Goal: Task Accomplishment & Management: Complete application form

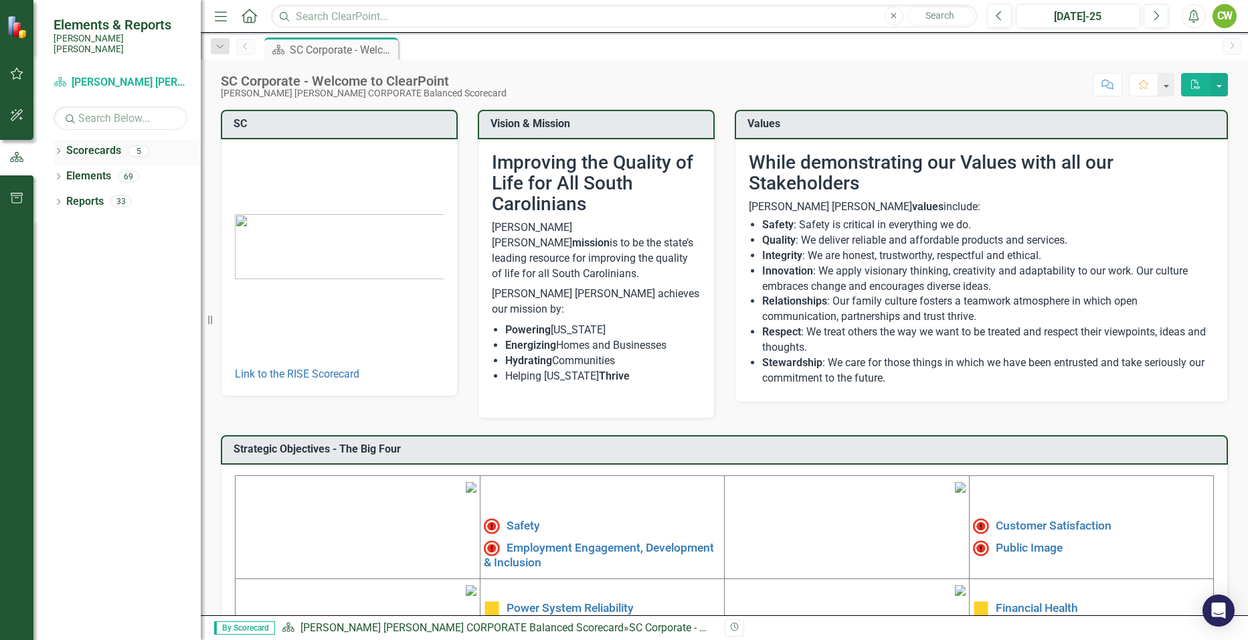
click at [61, 149] on icon "Dropdown" at bounding box center [58, 152] width 9 height 7
click at [61, 172] on icon "Dropdown" at bounding box center [65, 176] width 10 height 8
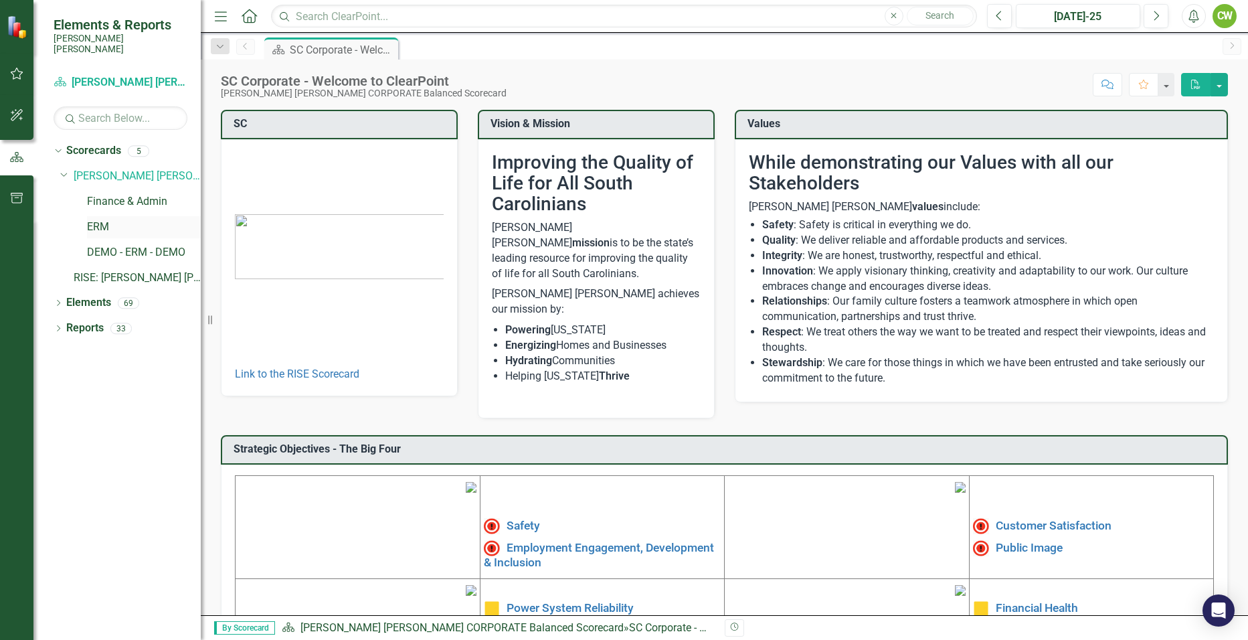
click at [100, 220] on link "ERM" at bounding box center [144, 227] width 114 height 15
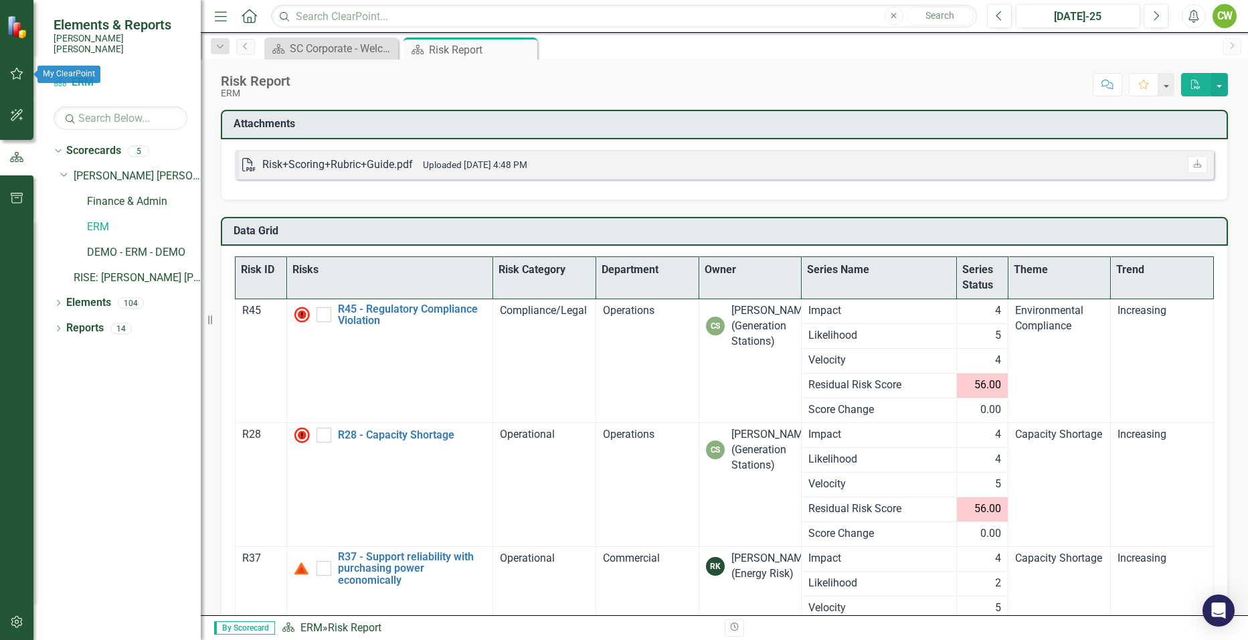
click at [17, 70] on icon "button" at bounding box center [17, 73] width 14 height 11
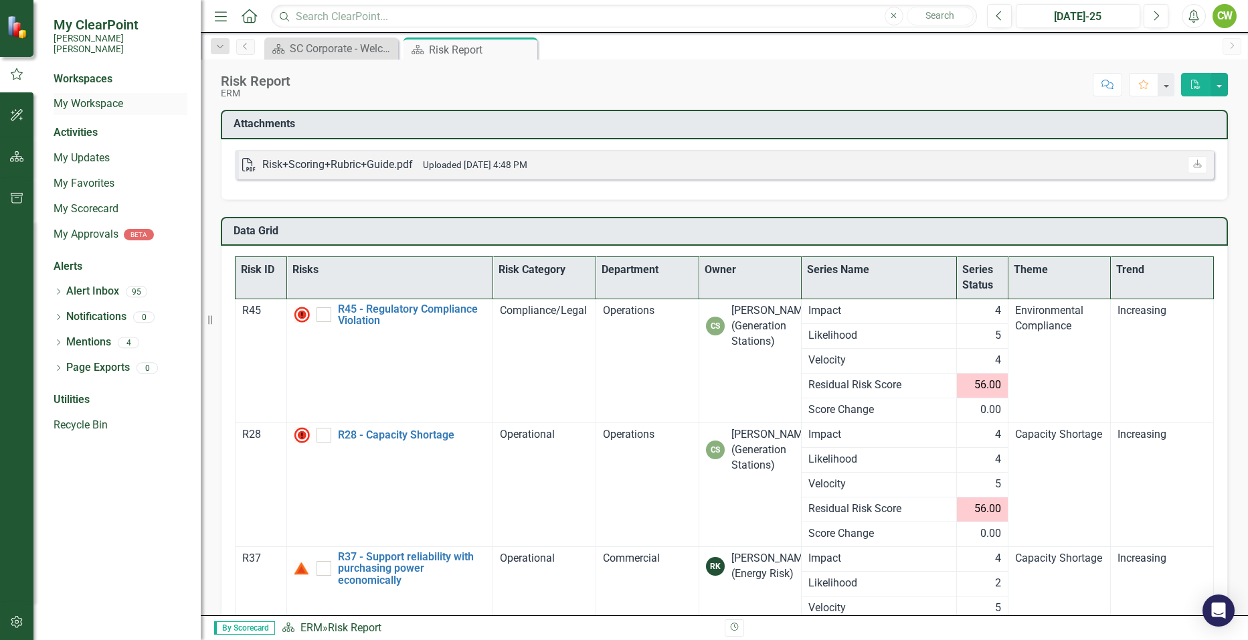
click at [99, 96] on link "My Workspace" at bounding box center [121, 103] width 134 height 15
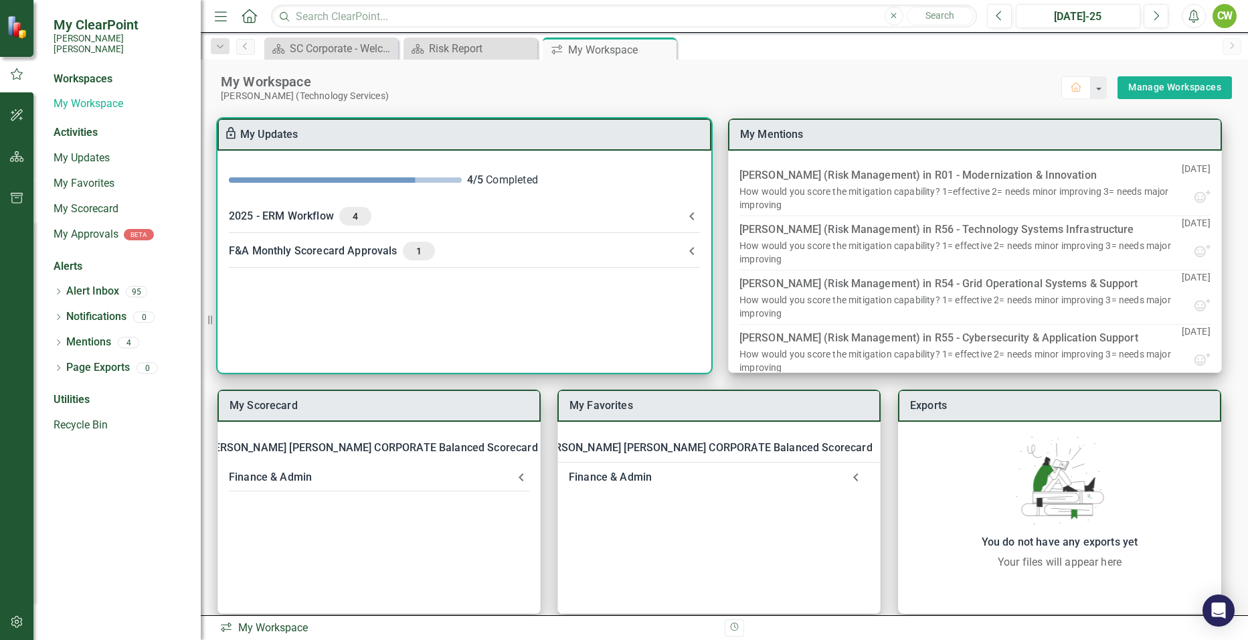
click at [301, 214] on div "2025 - ERM Workflow 4" at bounding box center [456, 216] width 455 height 19
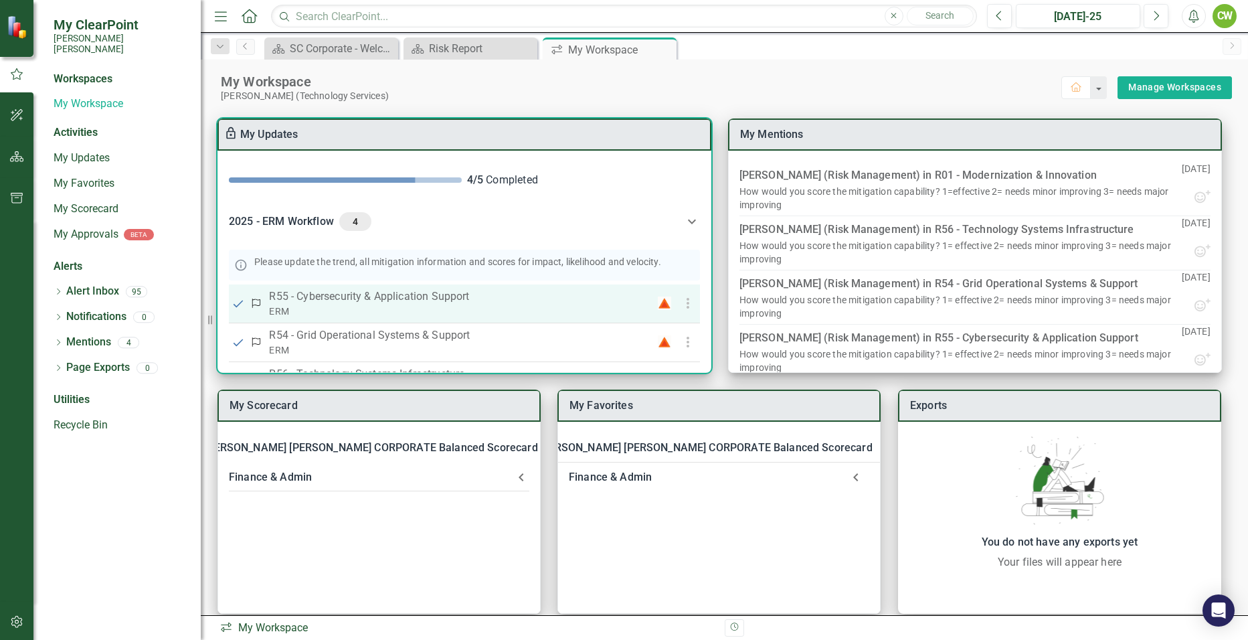
click at [323, 304] on p "R55 - Cybersecurity & Application Support" at bounding box center [450, 296] width 363 height 16
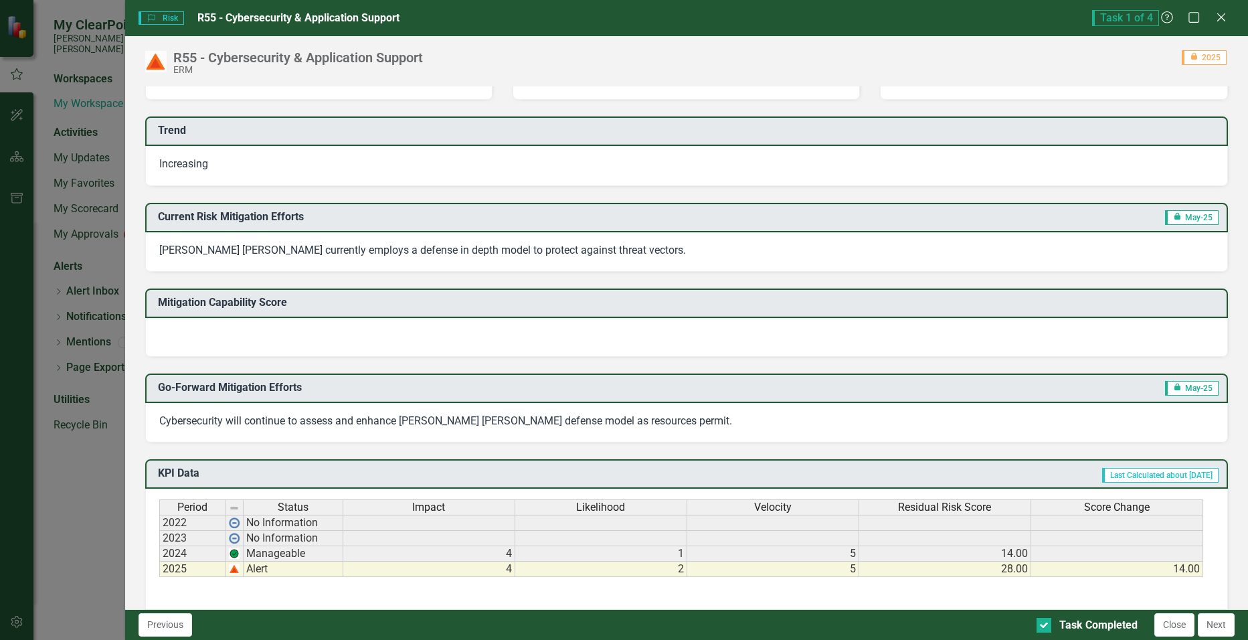
scroll to position [268, 0]
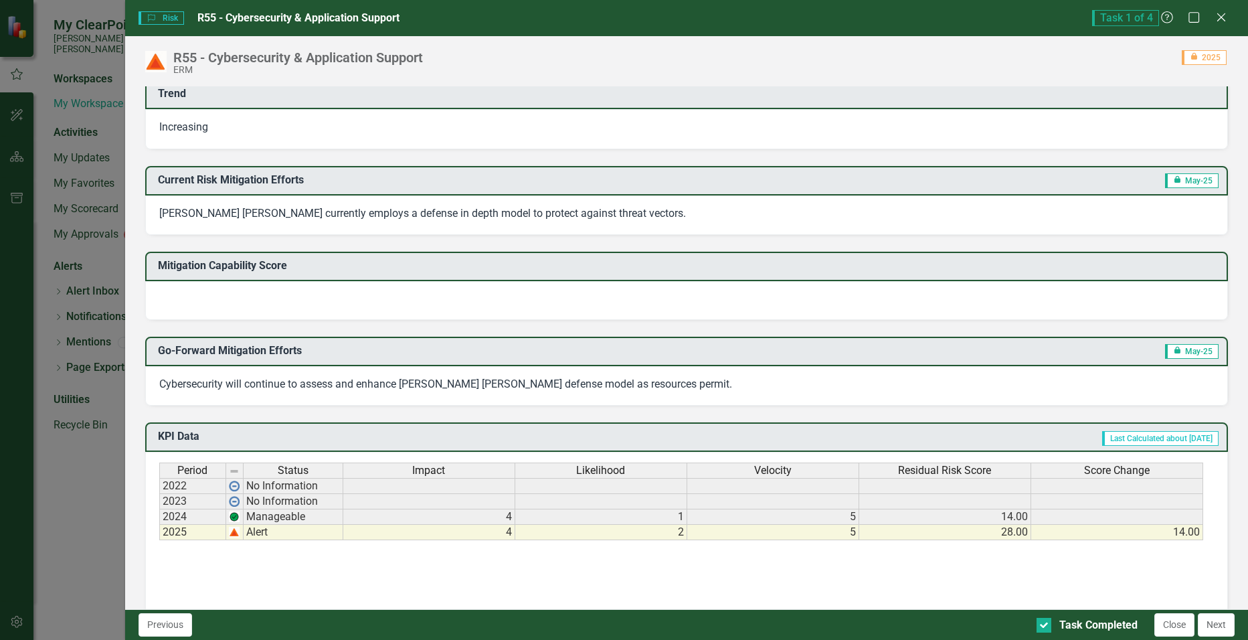
click at [697, 293] on div at bounding box center [687, 300] width 1084 height 39
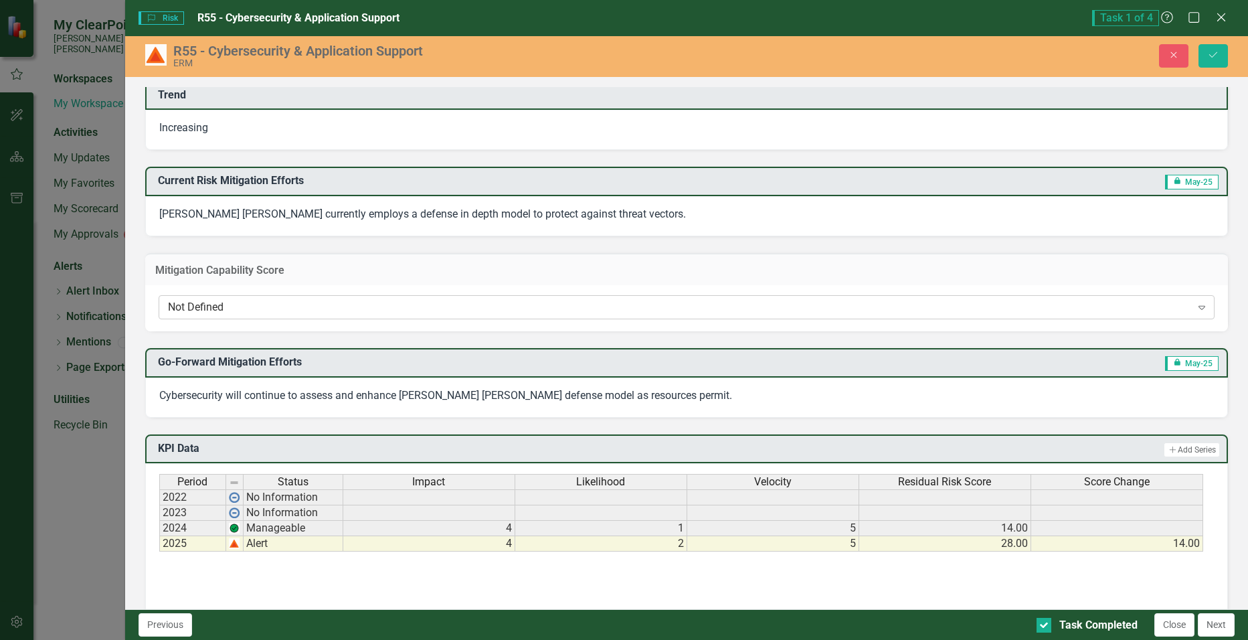
click at [1195, 309] on icon "Expand" at bounding box center [1201, 307] width 13 height 11
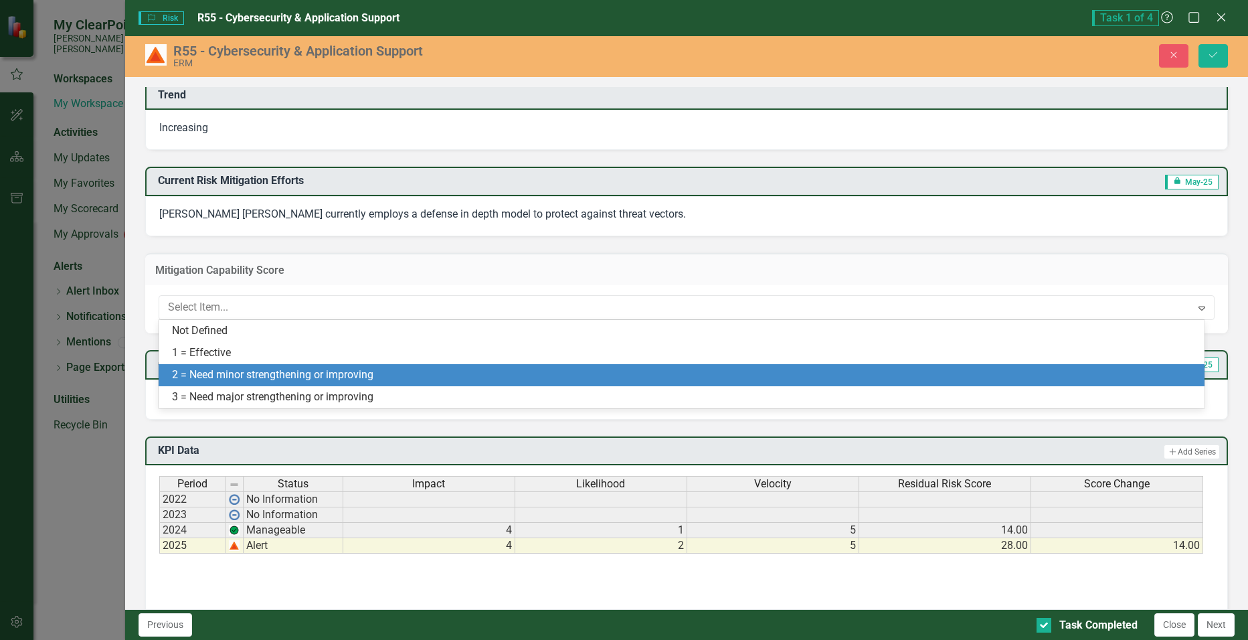
click at [1161, 376] on div "2 = Need minor strengthening or improving" at bounding box center [684, 374] width 1025 height 15
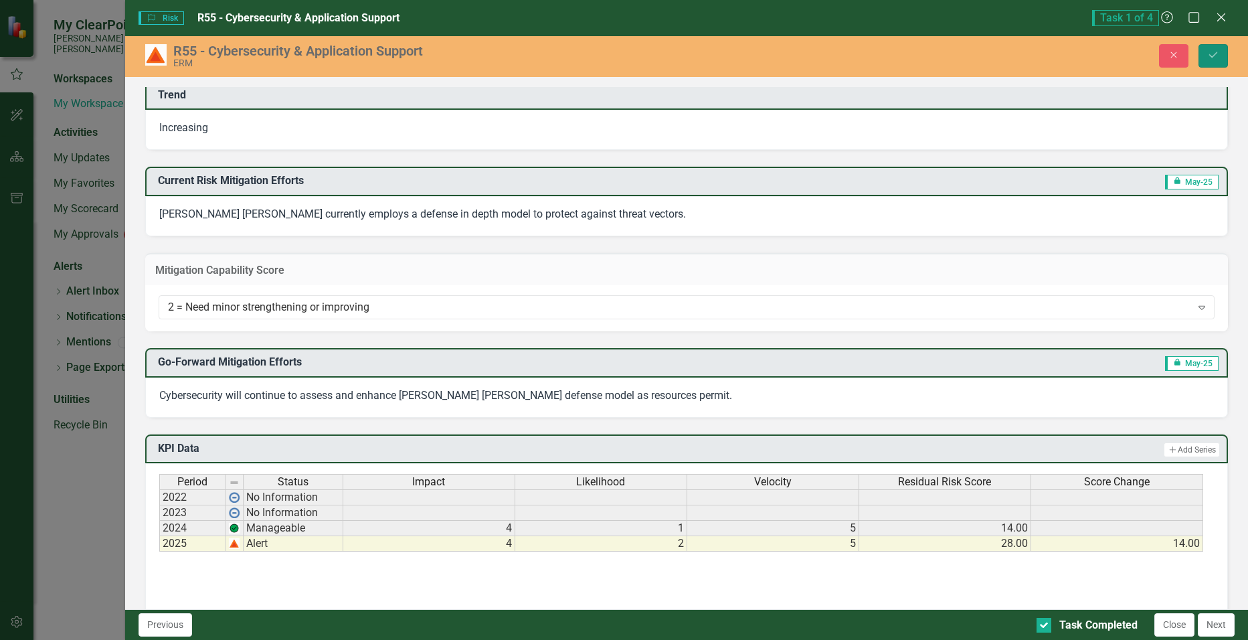
click at [1214, 54] on icon "Save" at bounding box center [1214, 54] width 12 height 9
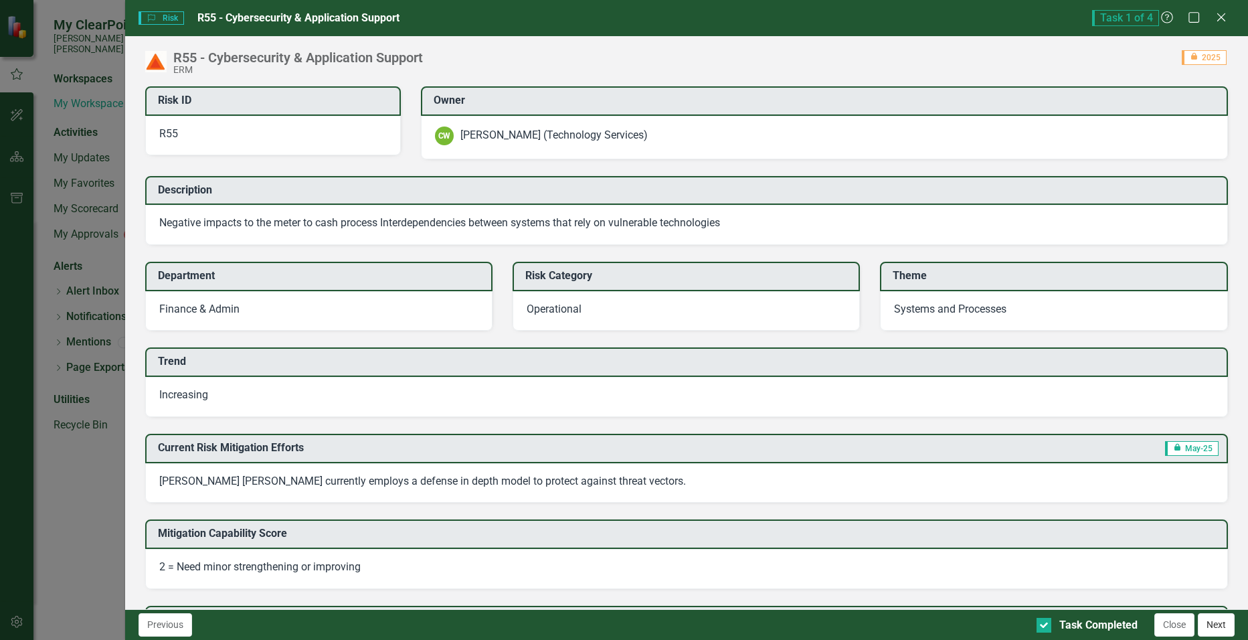
click at [1214, 621] on button "Next" at bounding box center [1216, 624] width 37 height 23
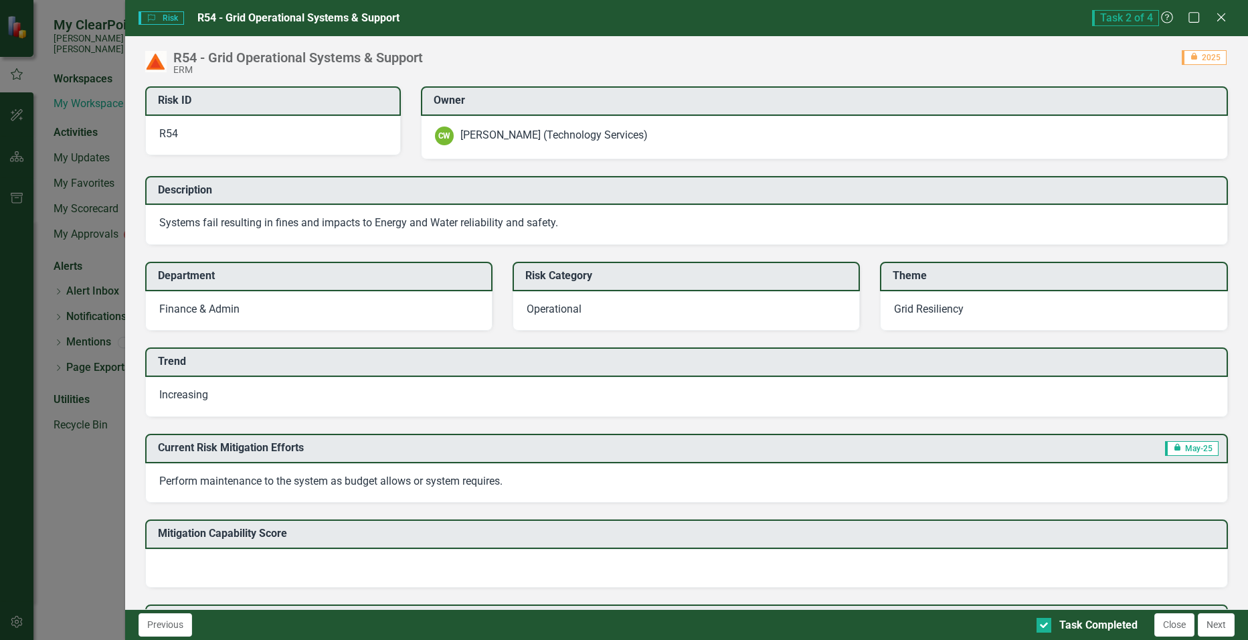
click at [799, 565] on div at bounding box center [687, 568] width 1084 height 39
click at [797, 572] on div at bounding box center [687, 568] width 1084 height 39
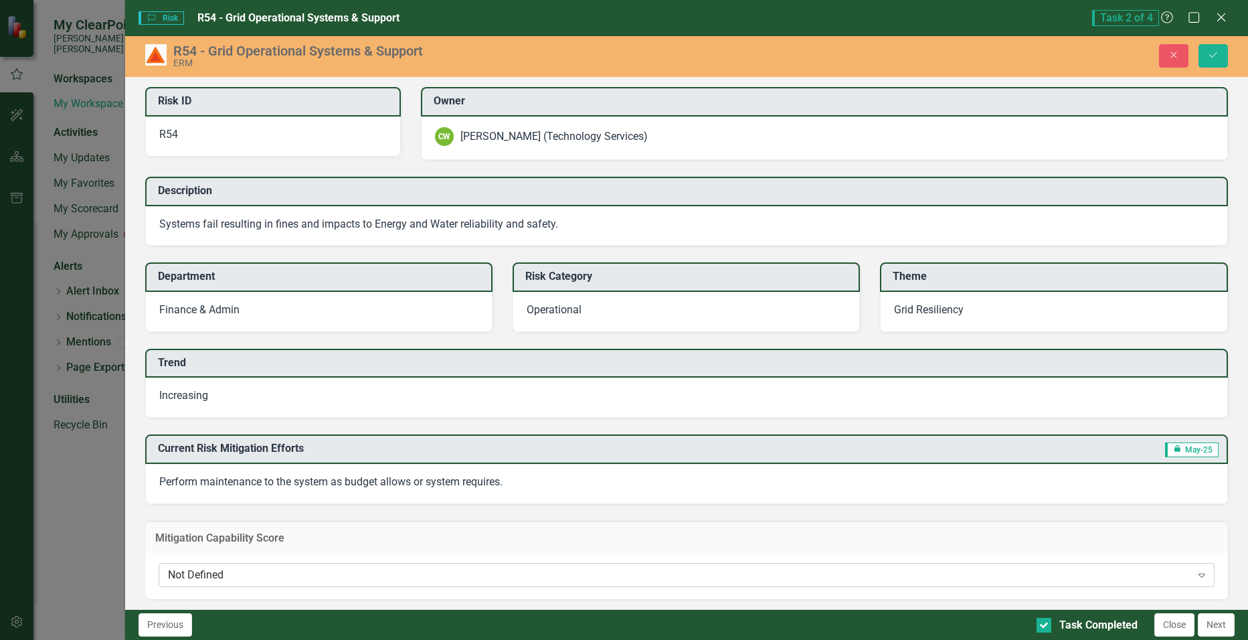
click at [1195, 577] on icon "Expand" at bounding box center [1201, 575] width 13 height 11
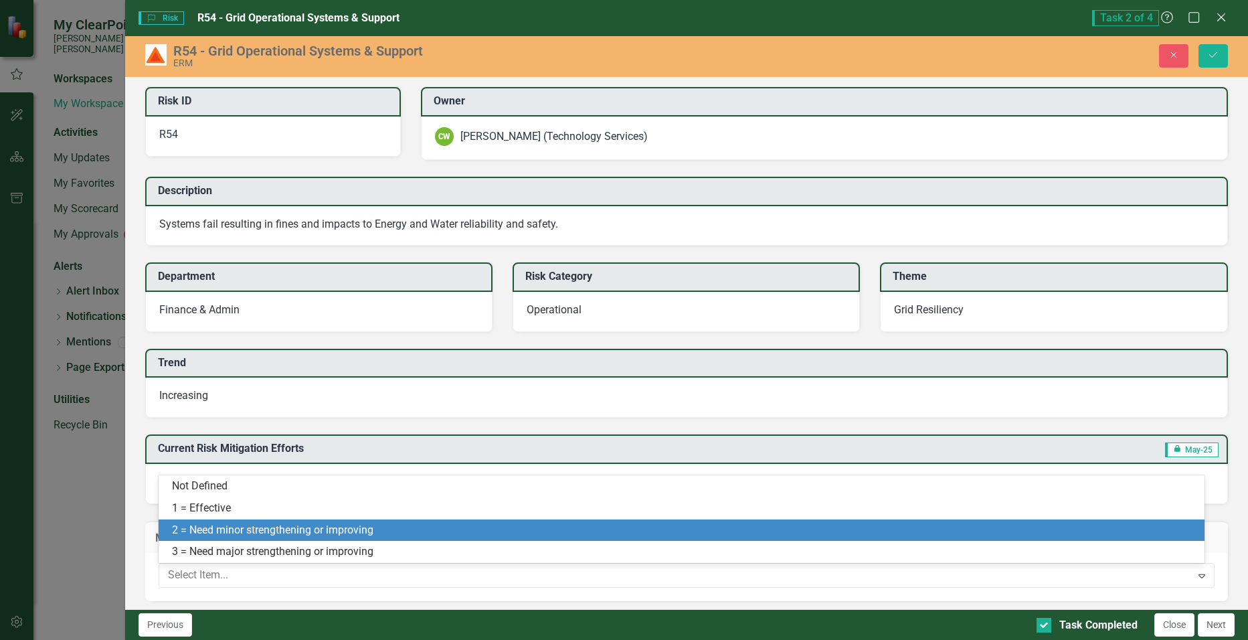
click at [553, 535] on div "2 = Need minor strengthening or improving" at bounding box center [684, 530] width 1025 height 15
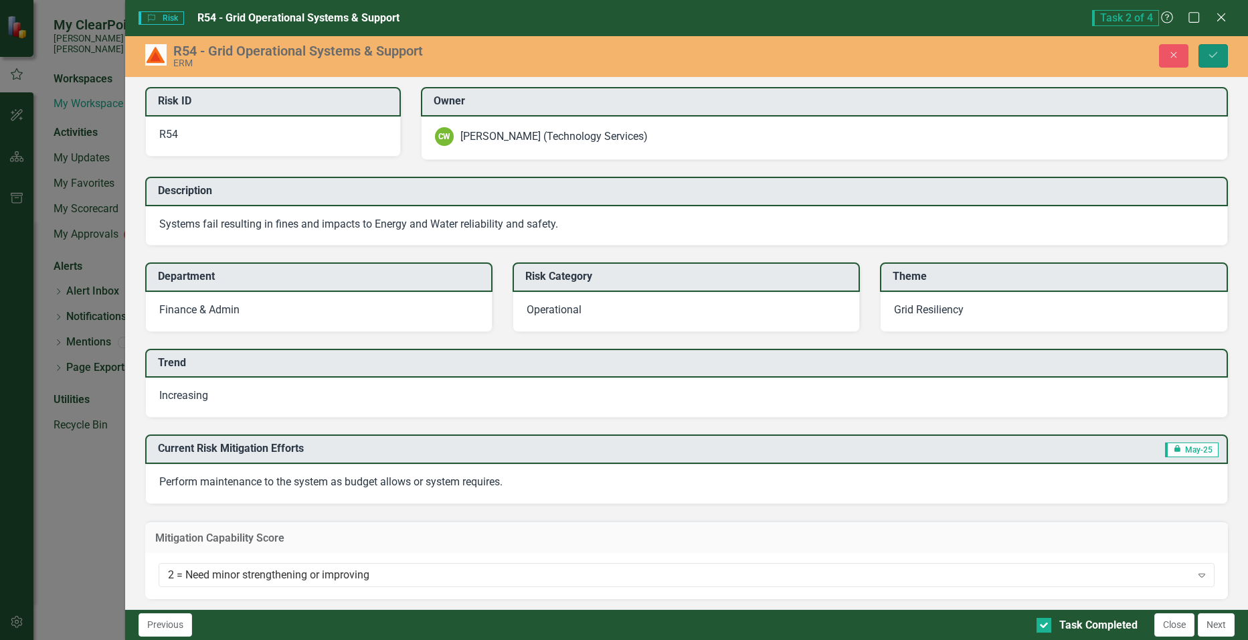
click at [1219, 57] on icon "Save" at bounding box center [1214, 54] width 12 height 9
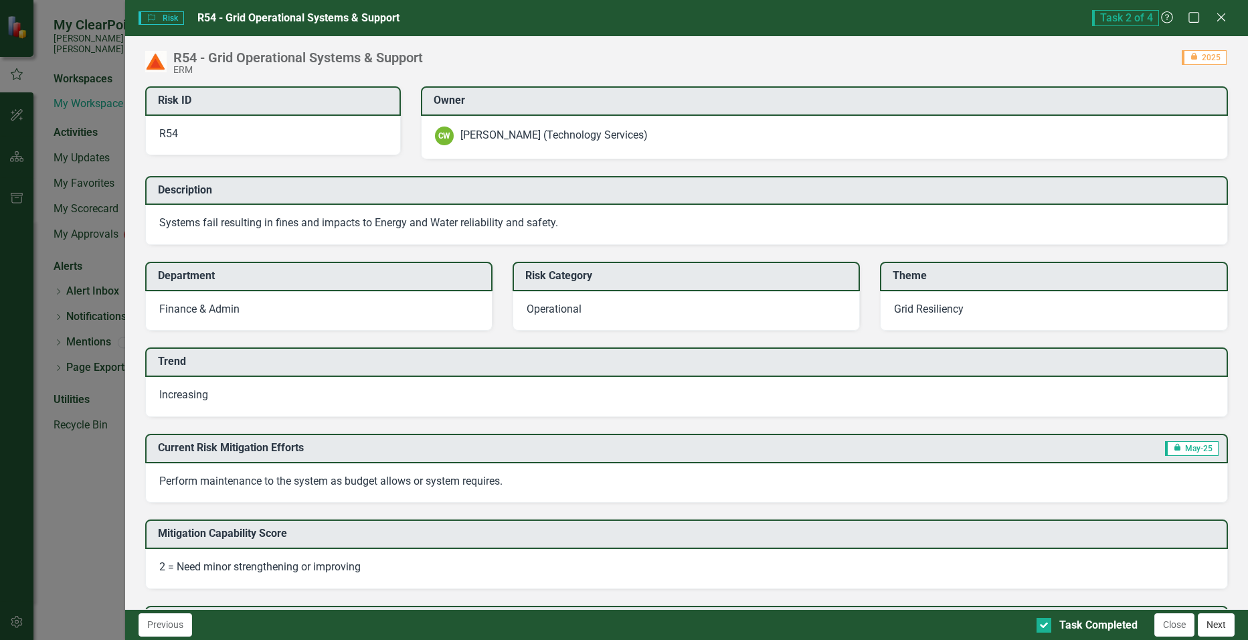
click at [1213, 622] on button "Next" at bounding box center [1216, 624] width 37 height 23
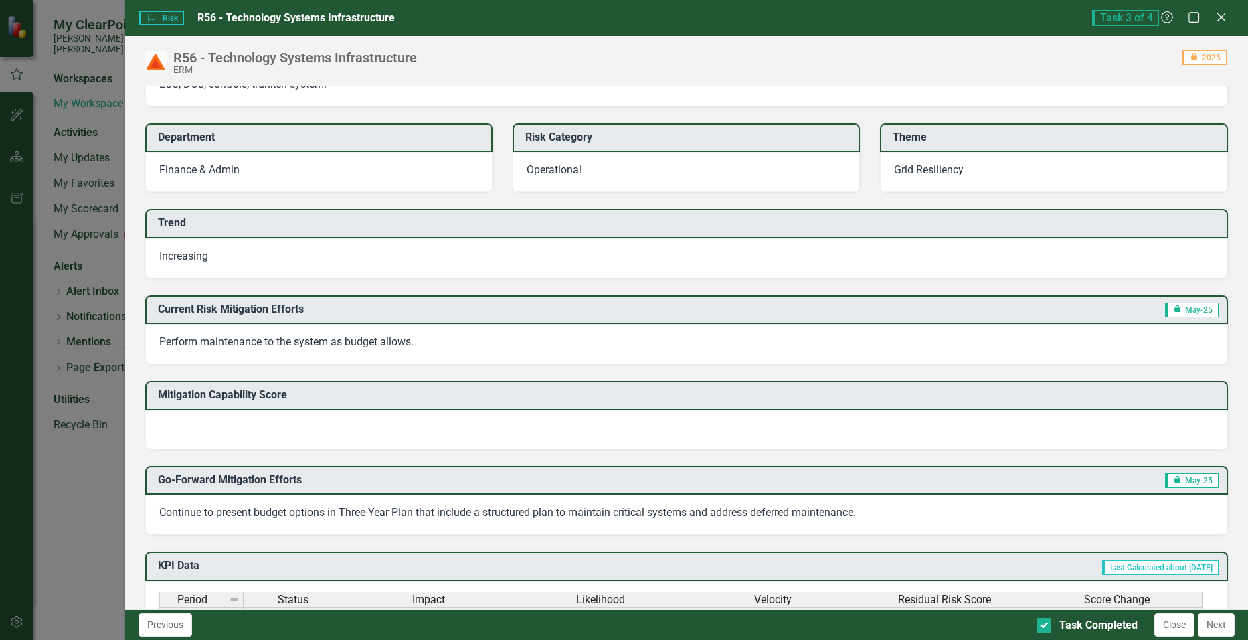
scroll to position [201, 0]
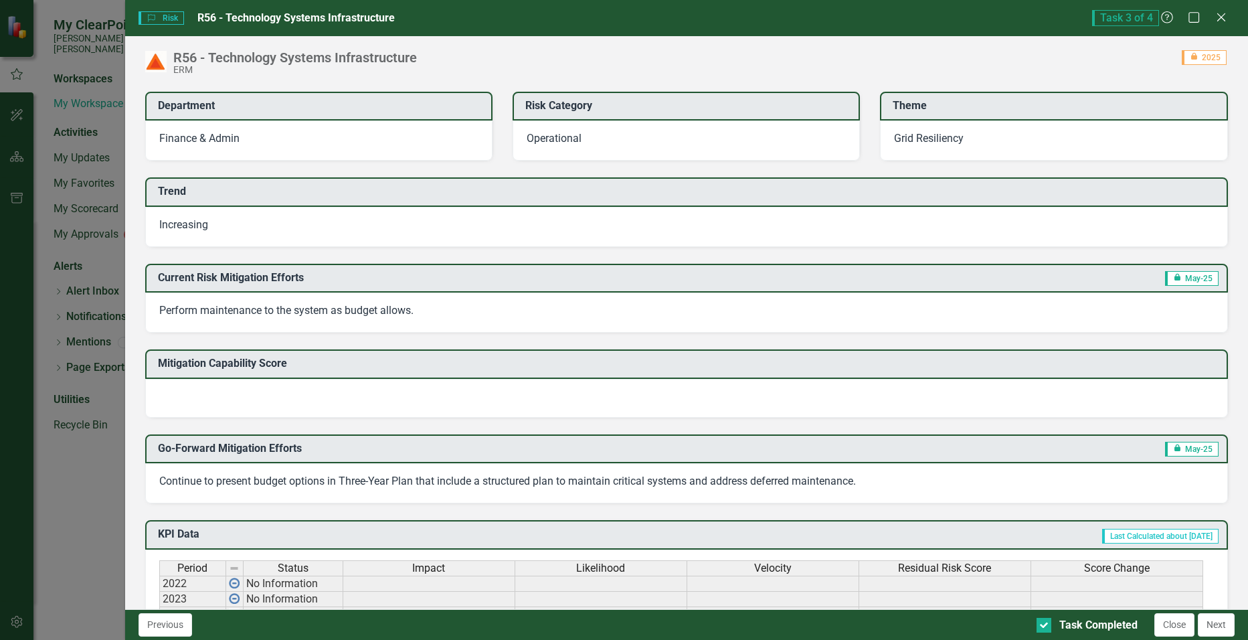
click at [622, 399] on div at bounding box center [687, 398] width 1084 height 39
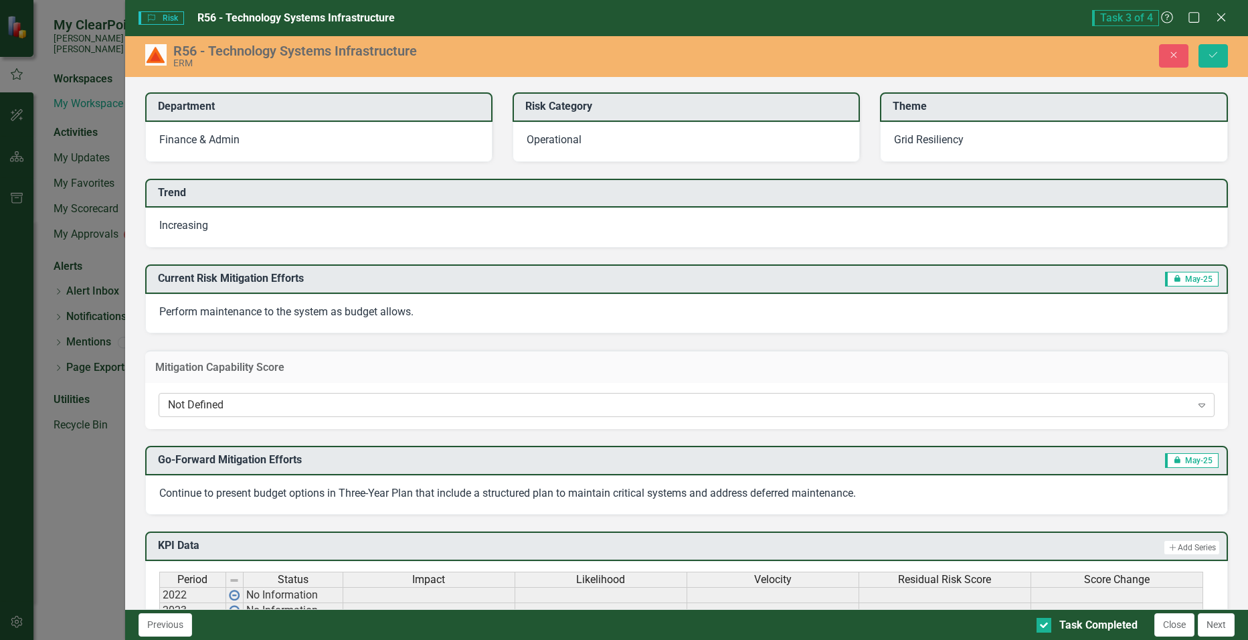
click at [1195, 407] on icon "Expand" at bounding box center [1201, 405] width 13 height 11
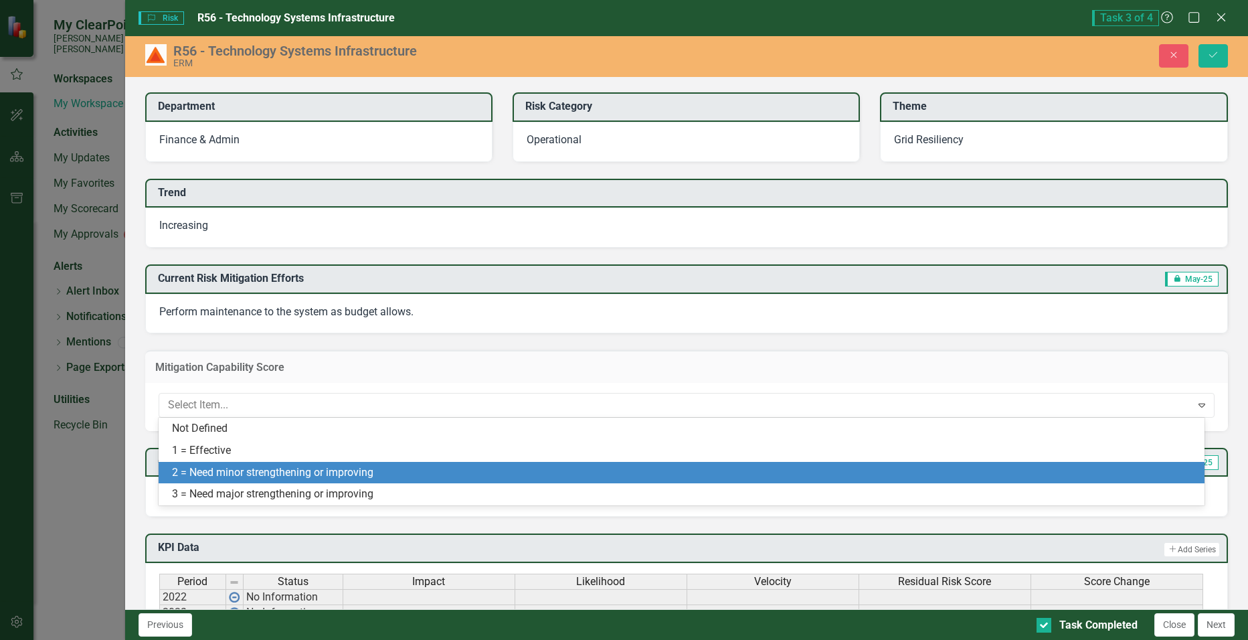
click at [300, 475] on div "2 = Need minor strengthening or improving" at bounding box center [684, 472] width 1025 height 15
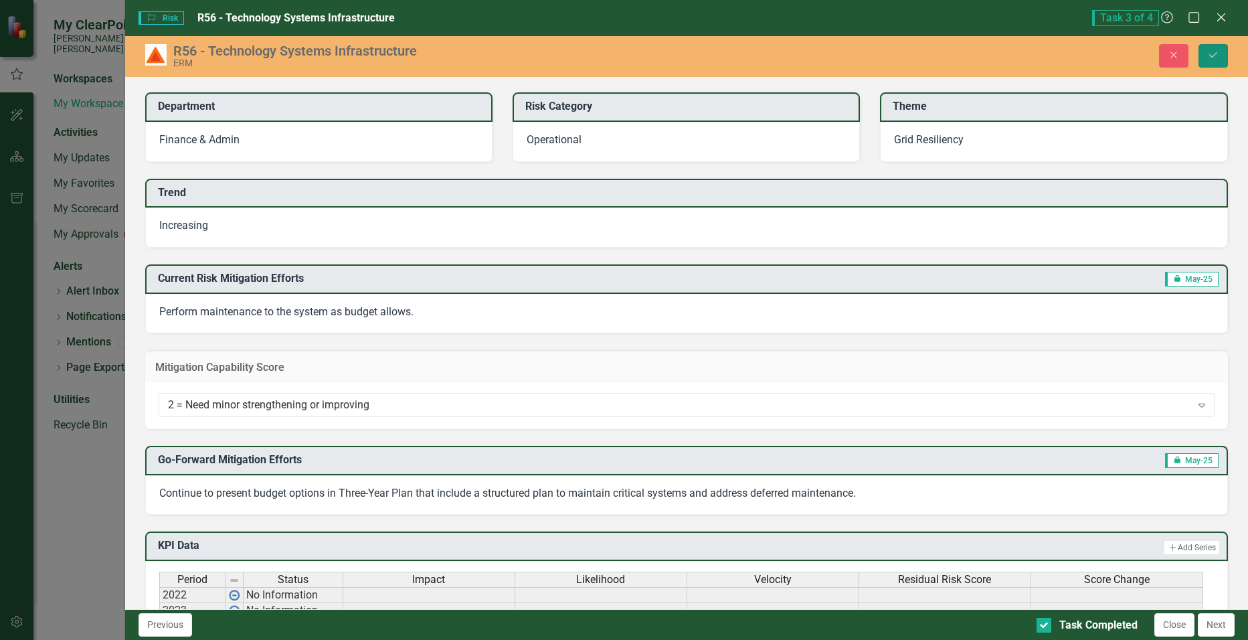
click at [1214, 52] on icon "Save" at bounding box center [1214, 54] width 12 height 9
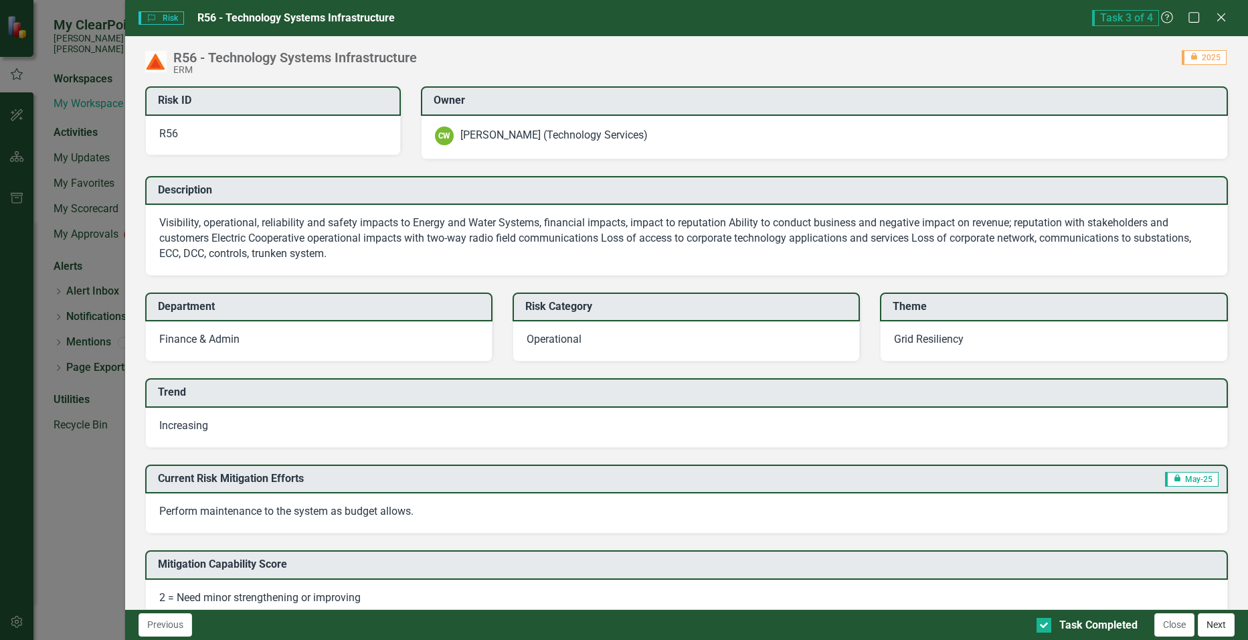
click at [1220, 628] on button "Next" at bounding box center [1216, 624] width 37 height 23
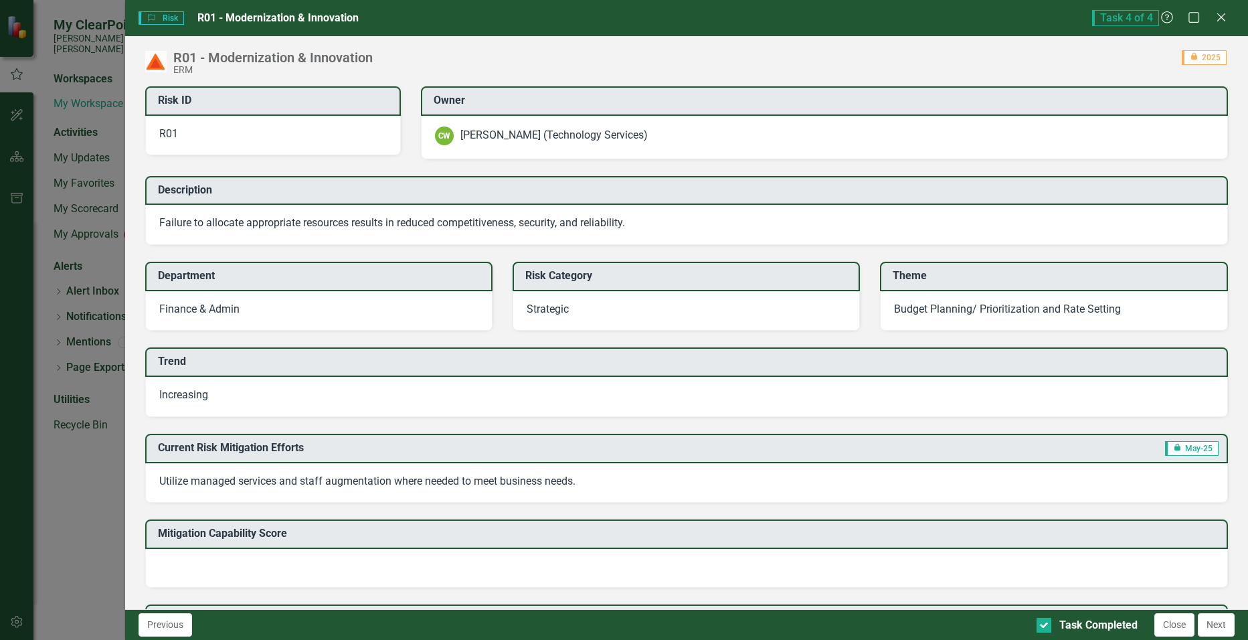
click at [250, 569] on div at bounding box center [687, 568] width 1084 height 39
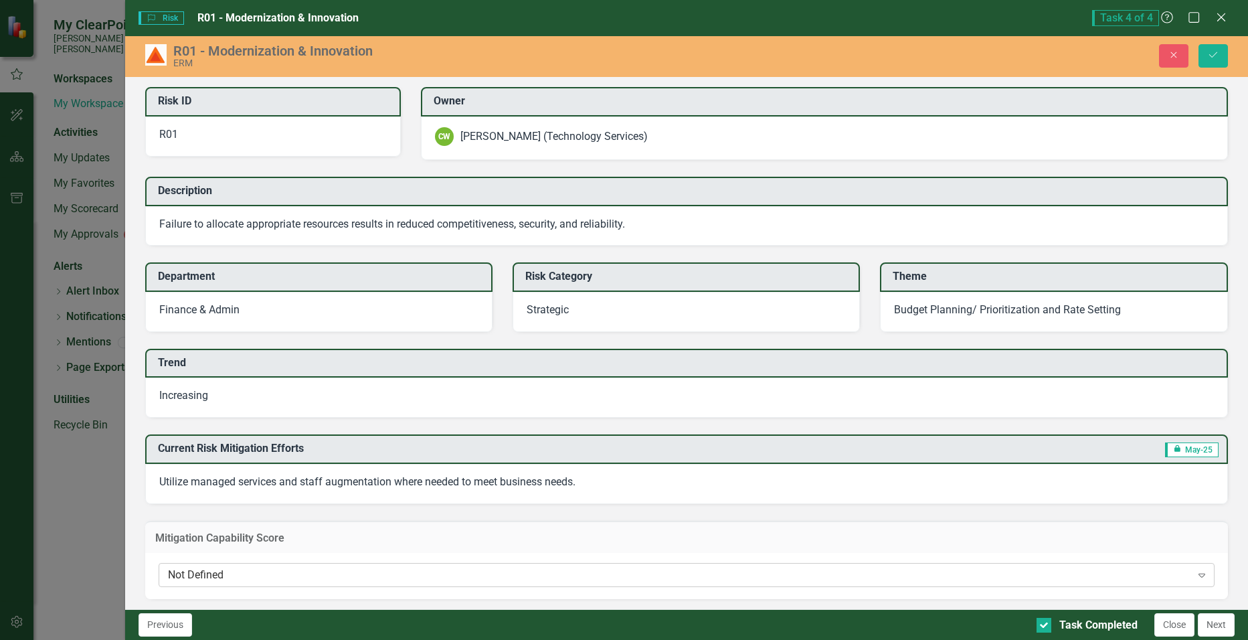
click at [250, 570] on div "Not Defined" at bounding box center [679, 575] width 1023 height 15
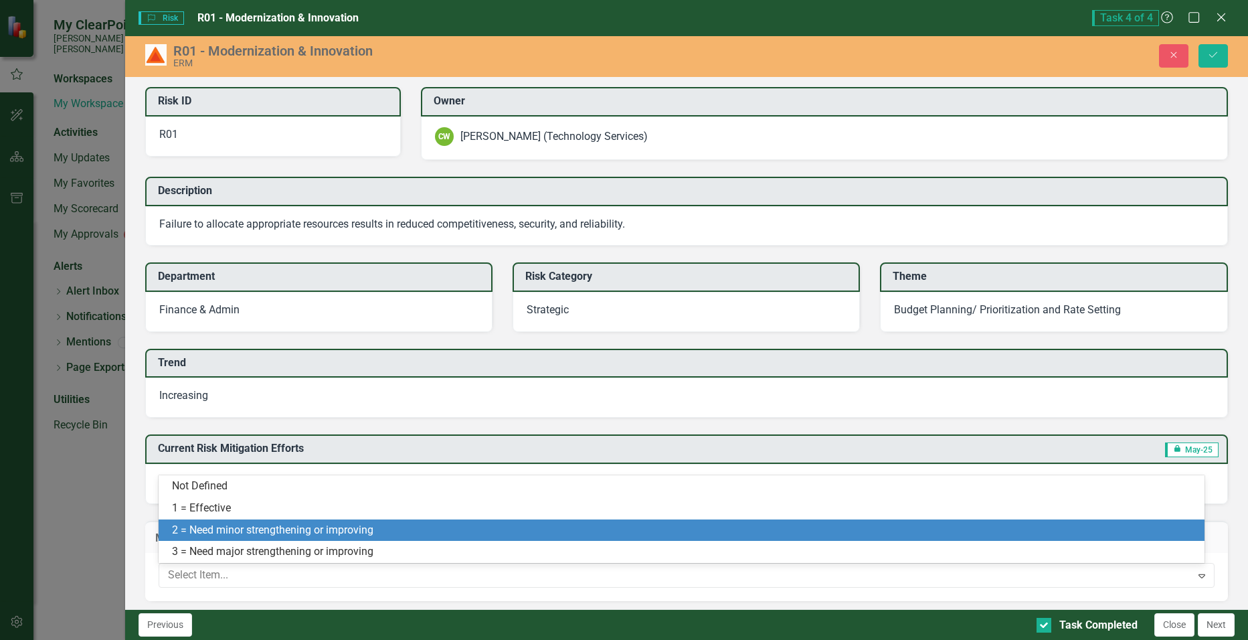
click at [257, 534] on div "2 = Need minor strengthening or improving" at bounding box center [684, 530] width 1025 height 15
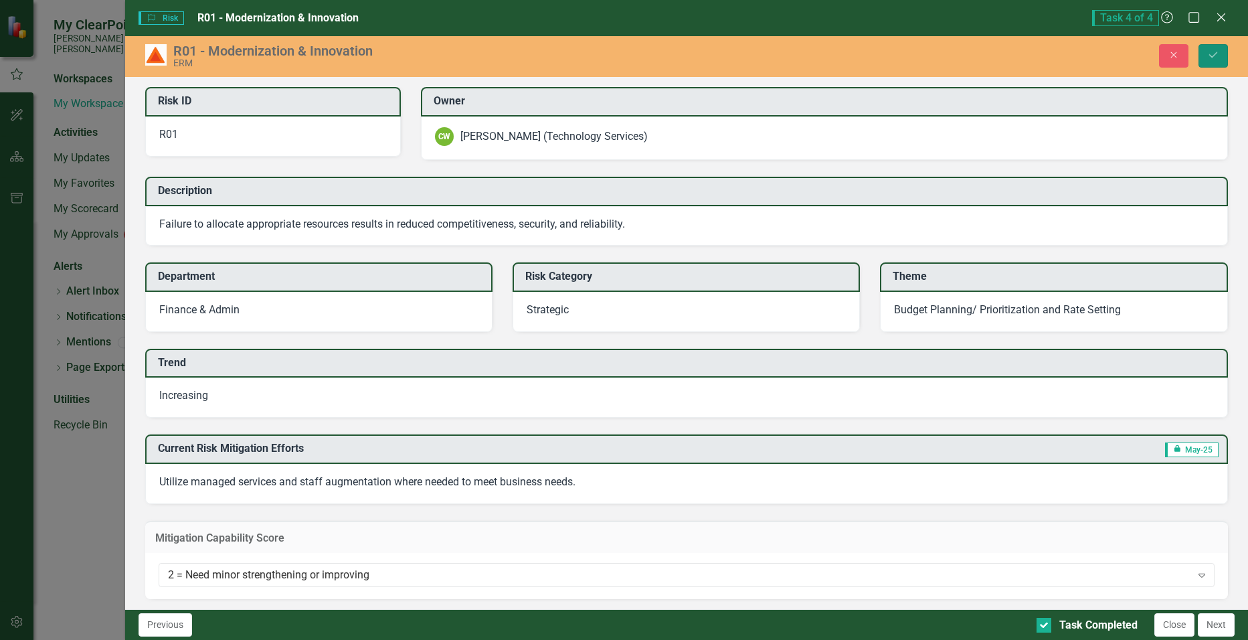
click at [1214, 62] on button "Save" at bounding box center [1213, 55] width 29 height 23
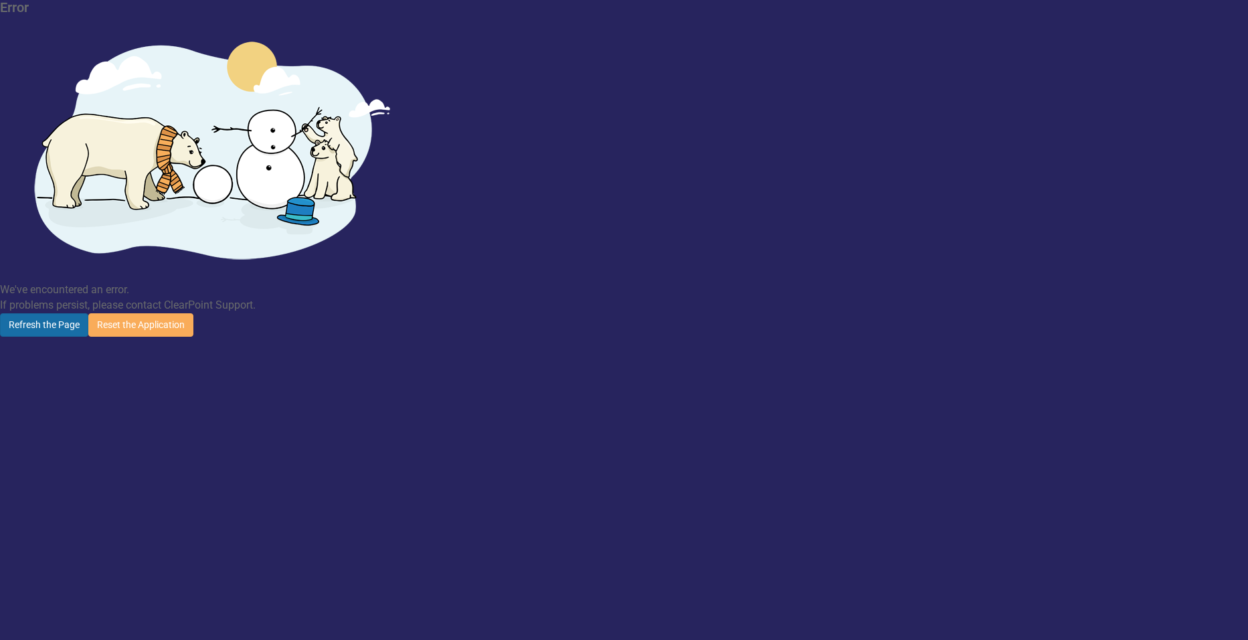
click at [88, 313] on button "Refresh the Page" at bounding box center [44, 324] width 88 height 23
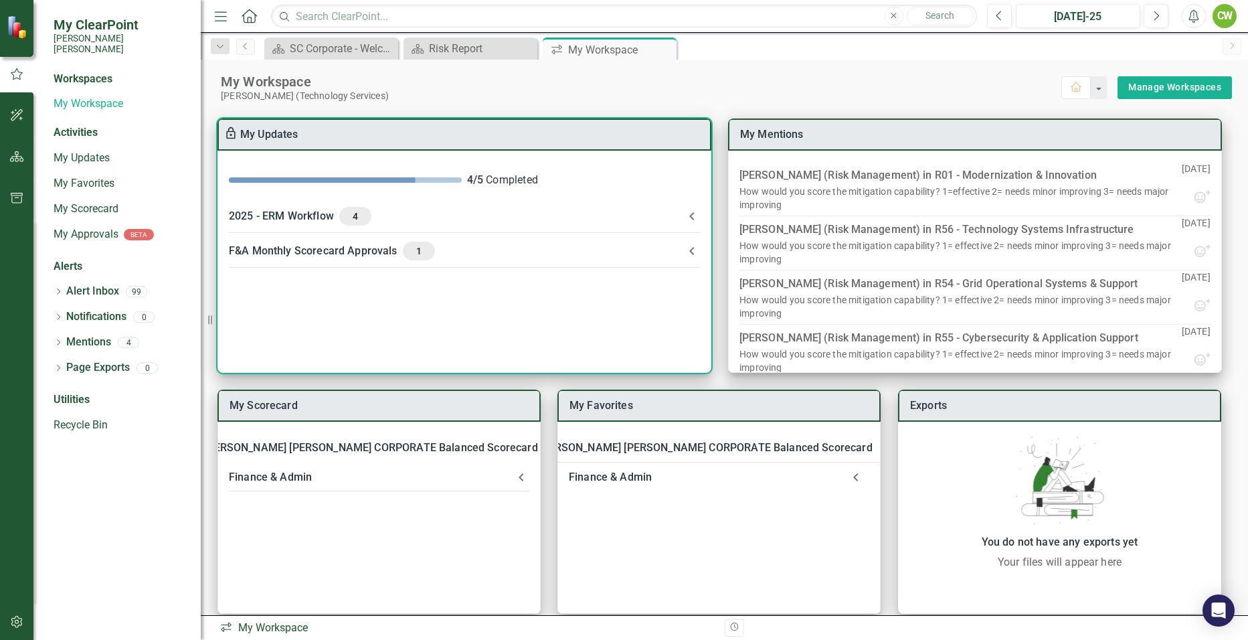
click at [291, 214] on div "2025 - ERM Workflow 4" at bounding box center [456, 216] width 455 height 19
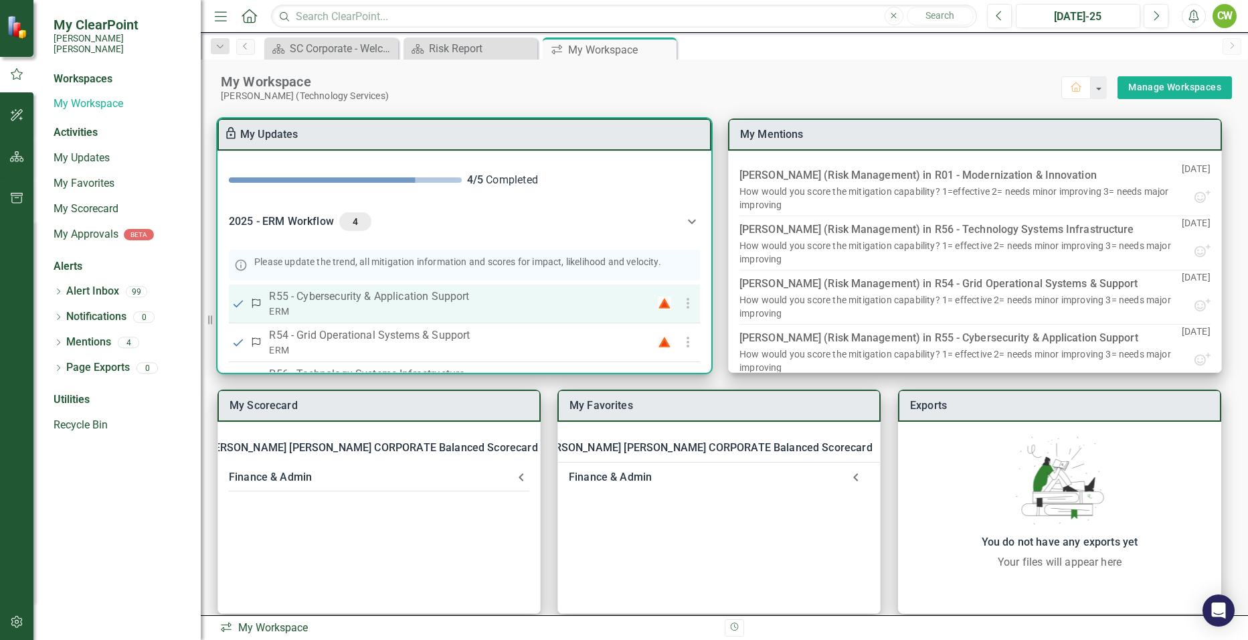
click at [335, 303] on p "R55 - Cybersecurity & Application Support" at bounding box center [450, 296] width 363 height 16
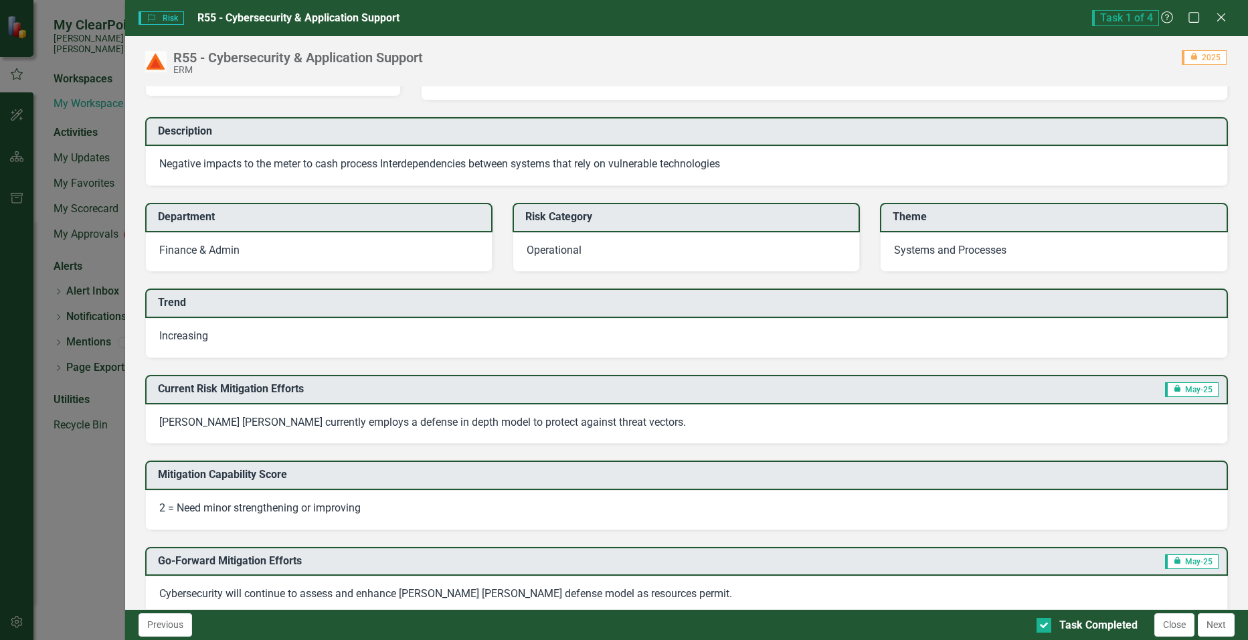
scroll to position [67, 0]
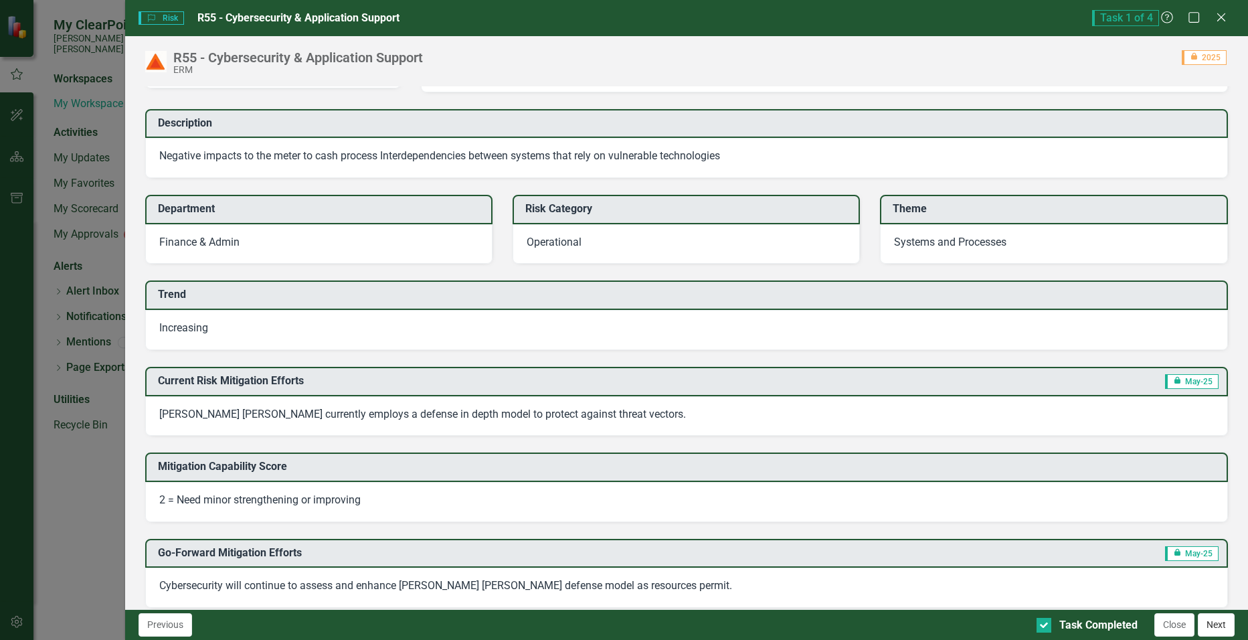
click at [1221, 628] on button "Next" at bounding box center [1216, 624] width 37 height 23
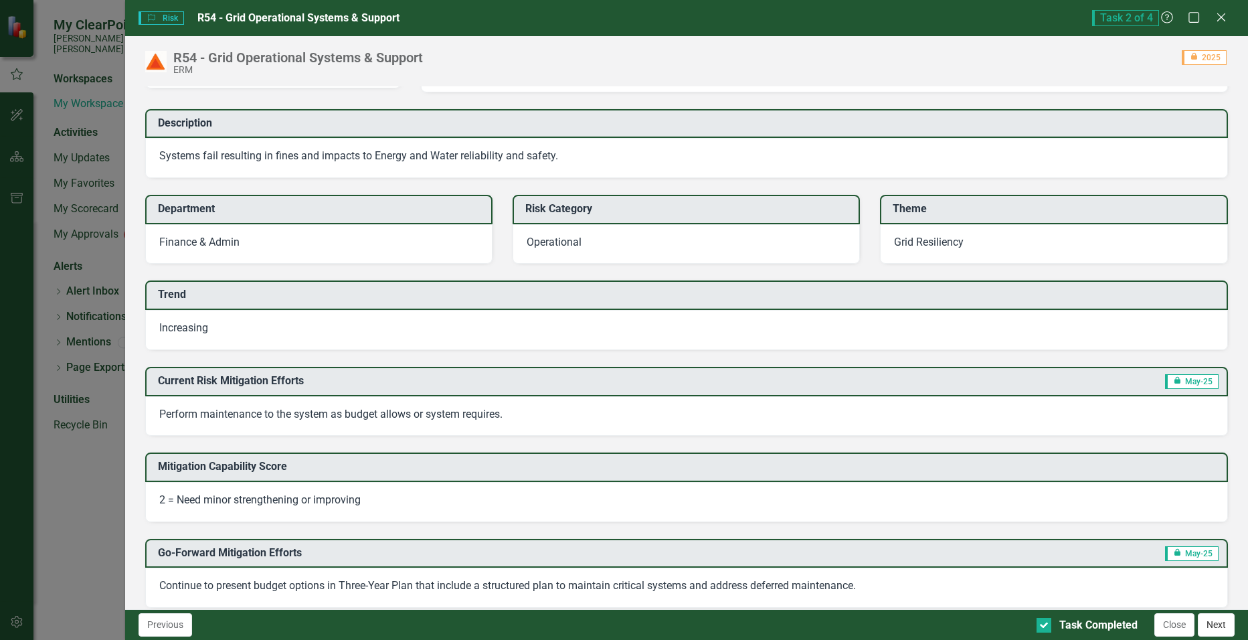
click at [1222, 627] on button "Next" at bounding box center [1216, 624] width 37 height 23
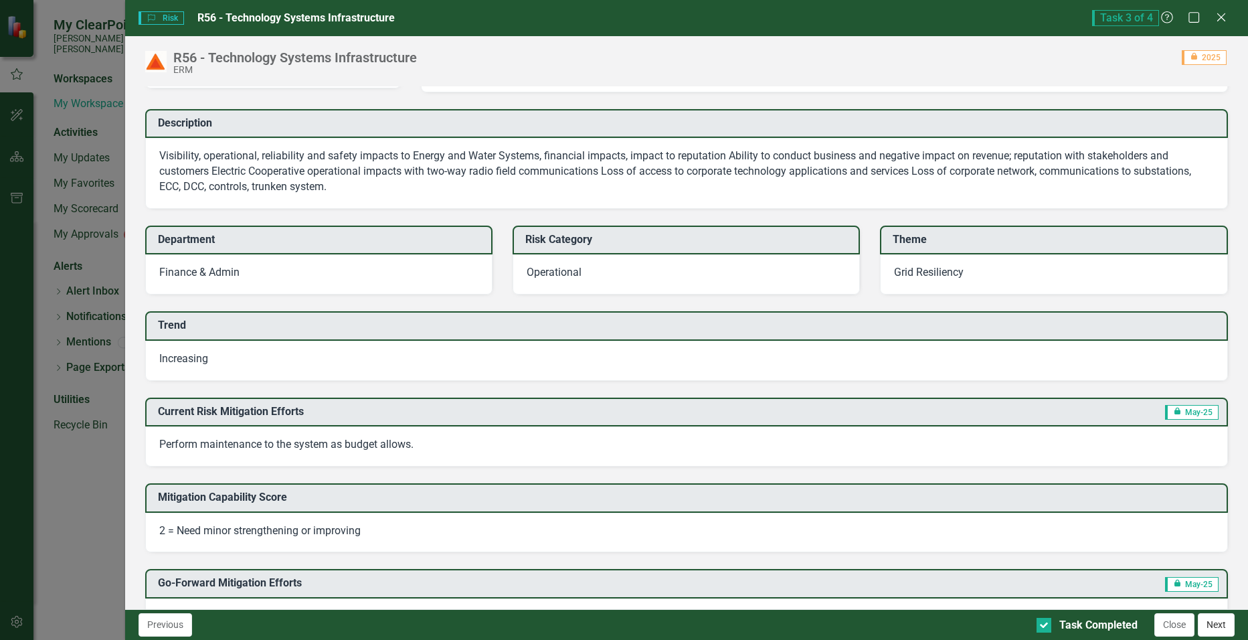
click at [1223, 627] on button "Next" at bounding box center [1216, 624] width 37 height 23
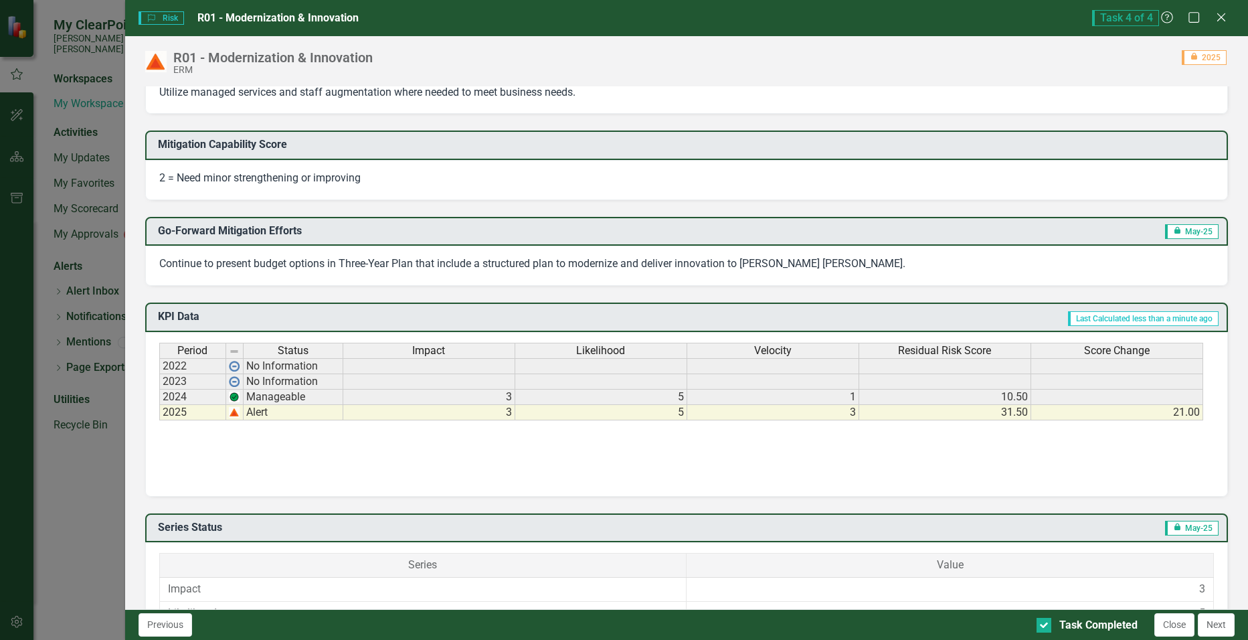
scroll to position [402, 0]
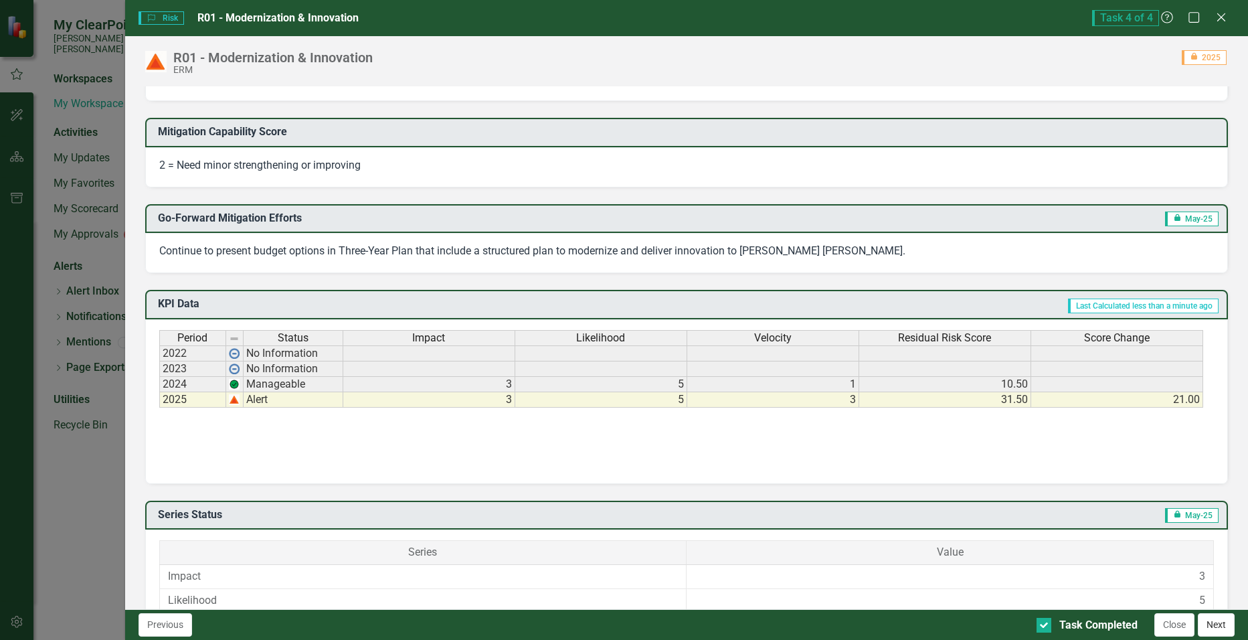
click at [1218, 629] on button "Next" at bounding box center [1216, 624] width 37 height 23
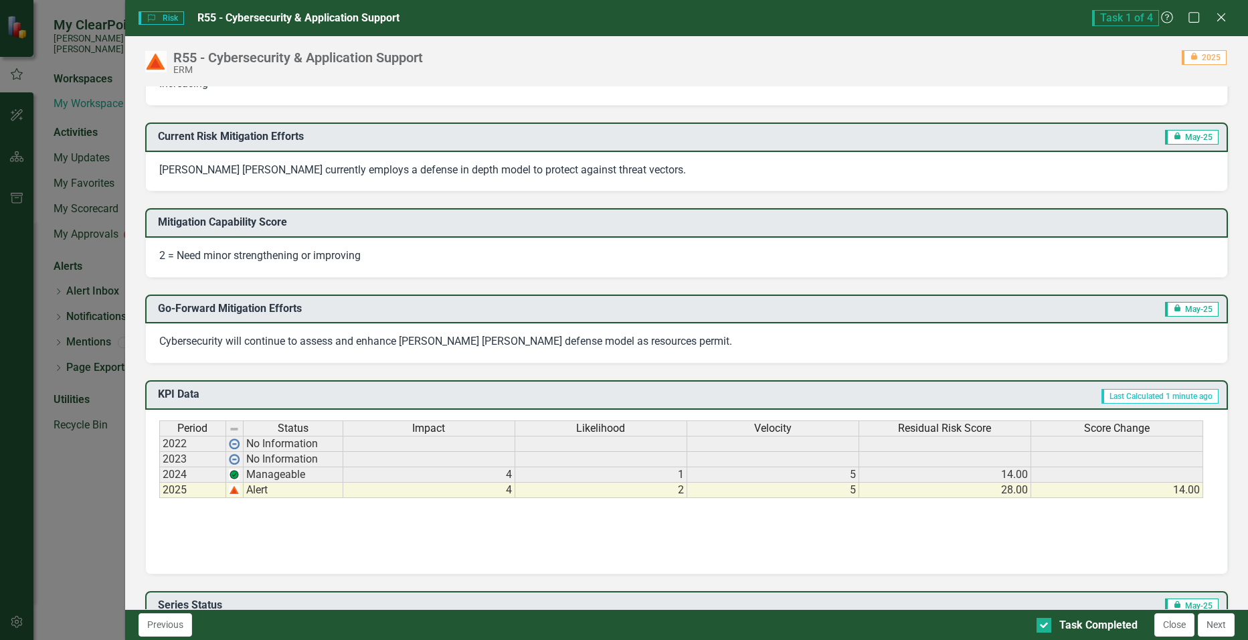
scroll to position [335, 0]
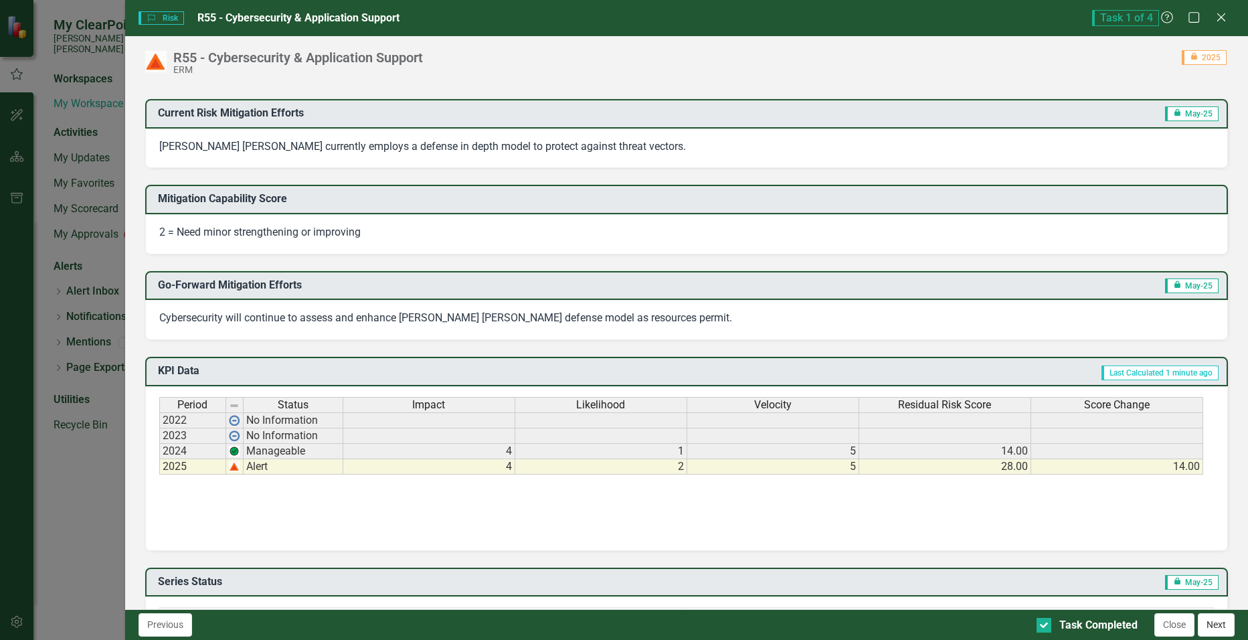
click at [1221, 625] on button "Next" at bounding box center [1216, 624] width 37 height 23
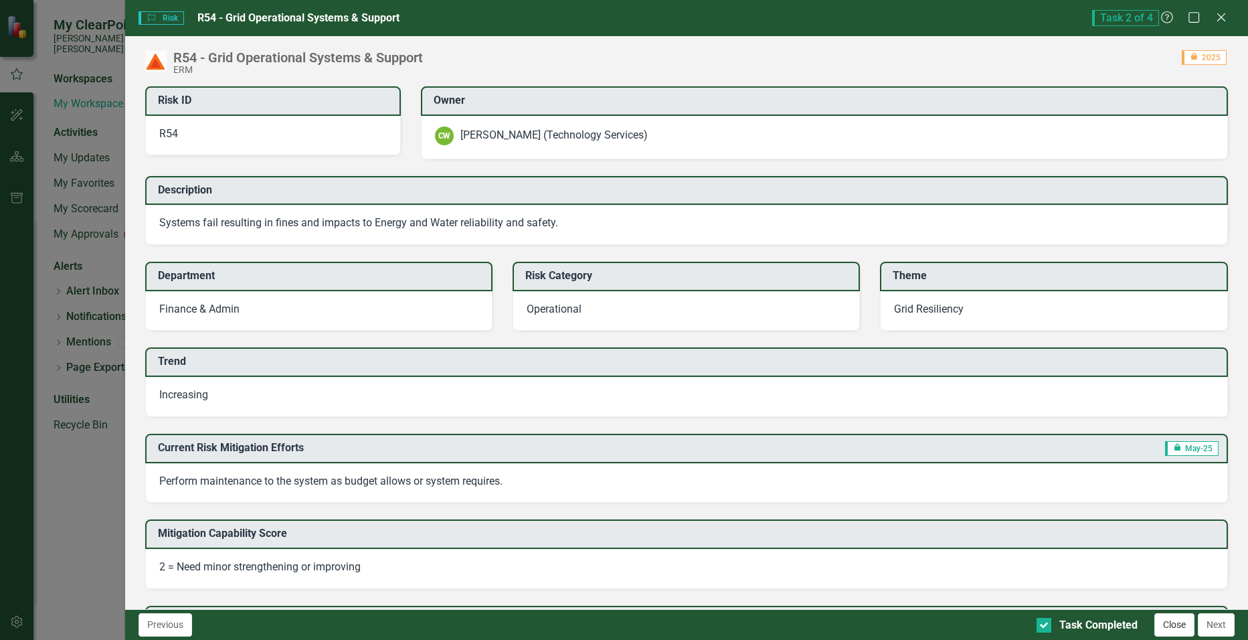
click at [1168, 626] on button "Close" at bounding box center [1175, 624] width 40 height 23
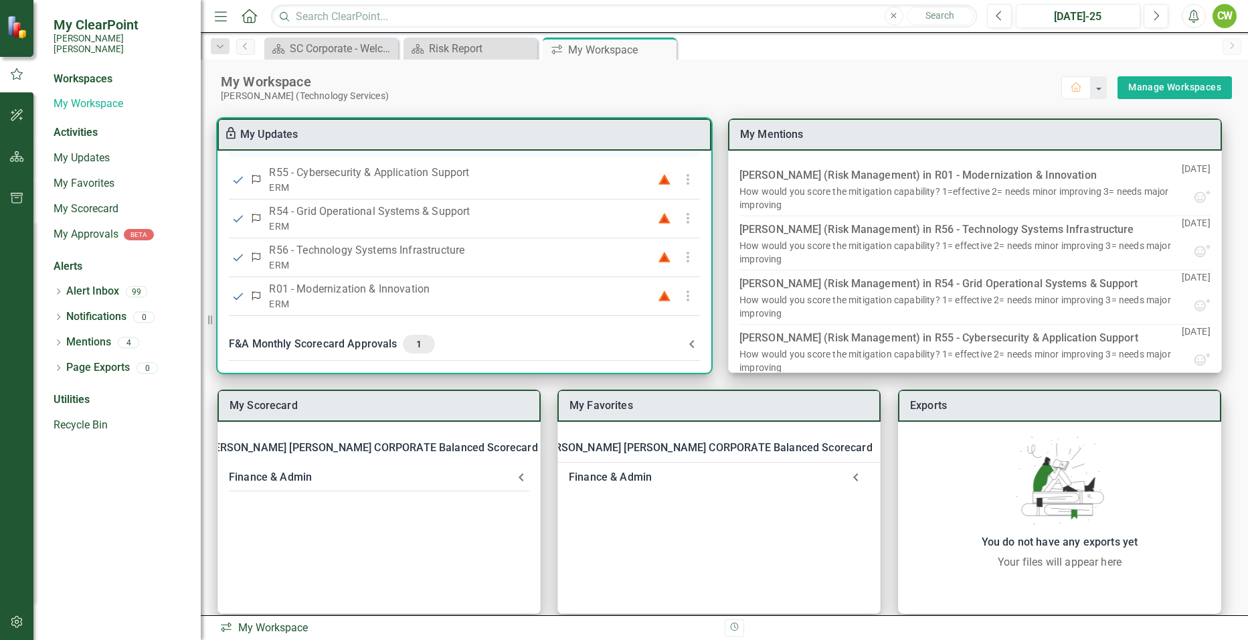
scroll to position [15, 0]
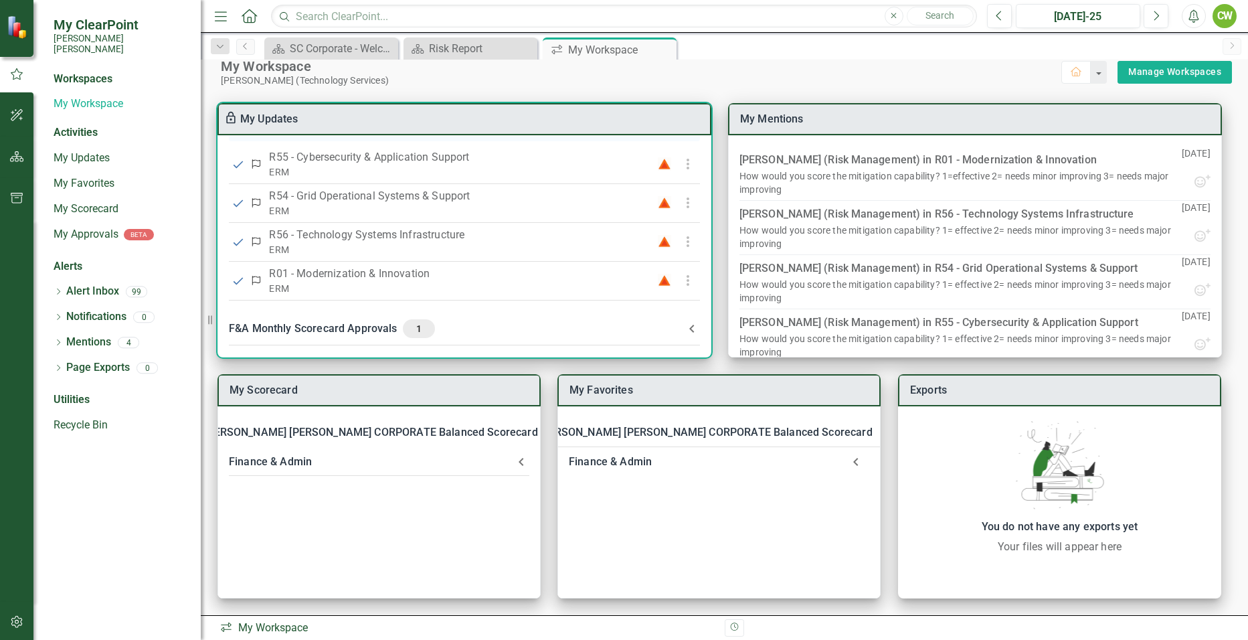
click at [348, 334] on div "F&A Monthly Scorecard Approvals 1" at bounding box center [456, 328] width 455 height 19
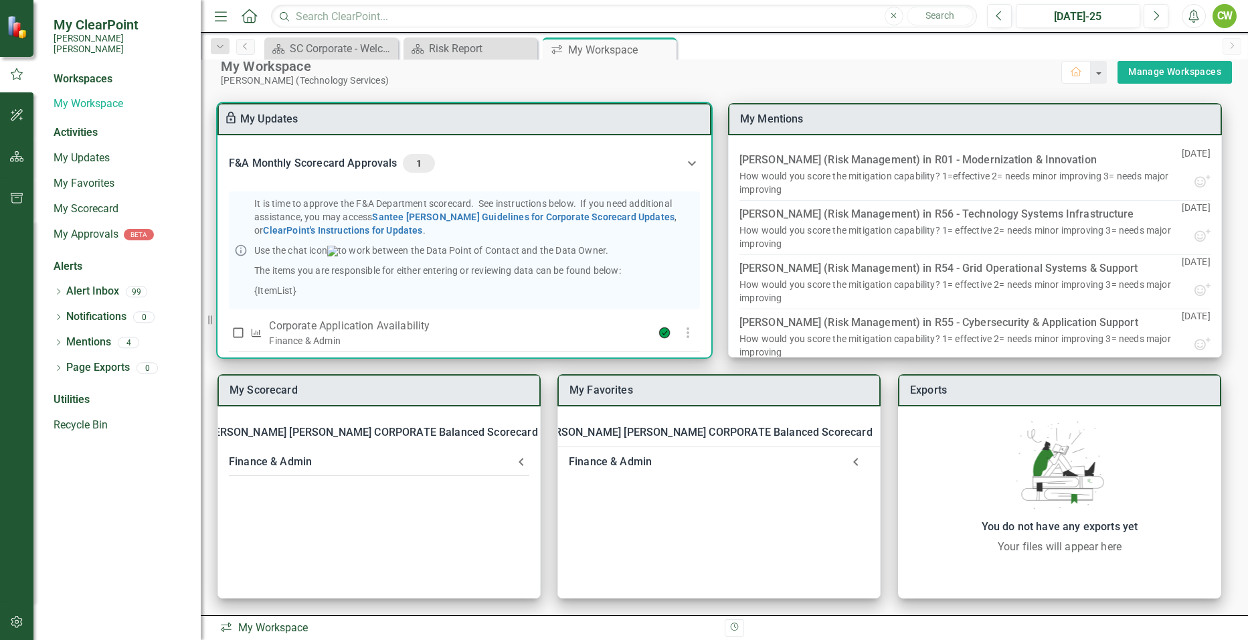
scroll to position [325, 0]
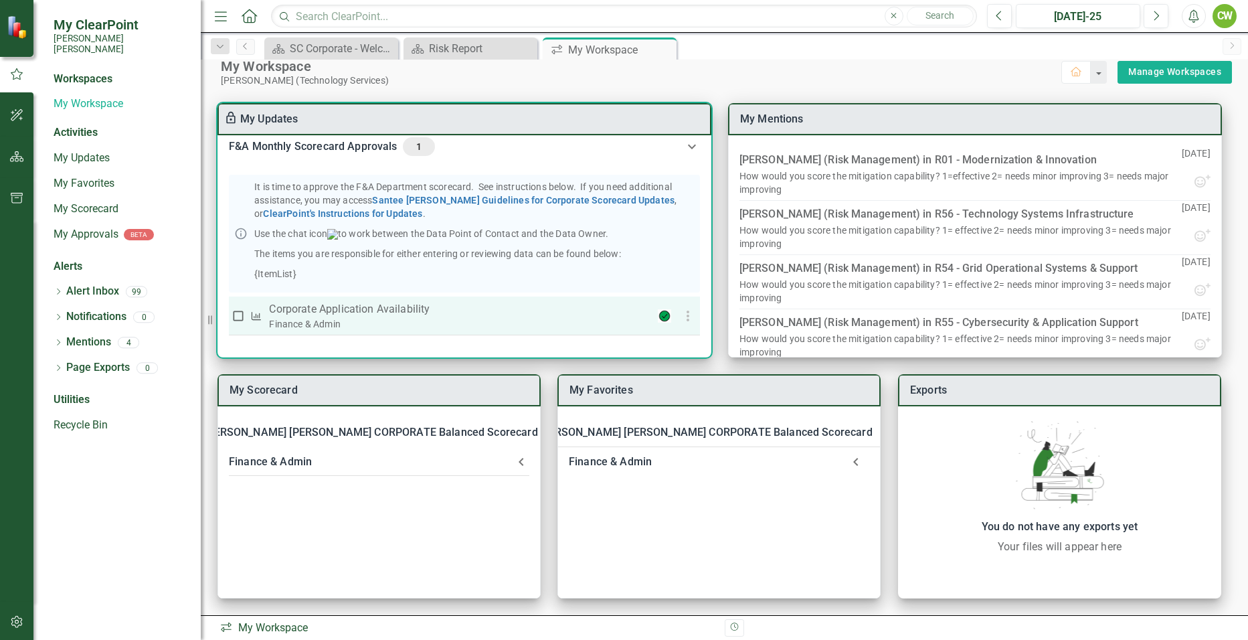
click at [363, 309] on p "Corporate Application Availability" at bounding box center [446, 309] width 354 height 16
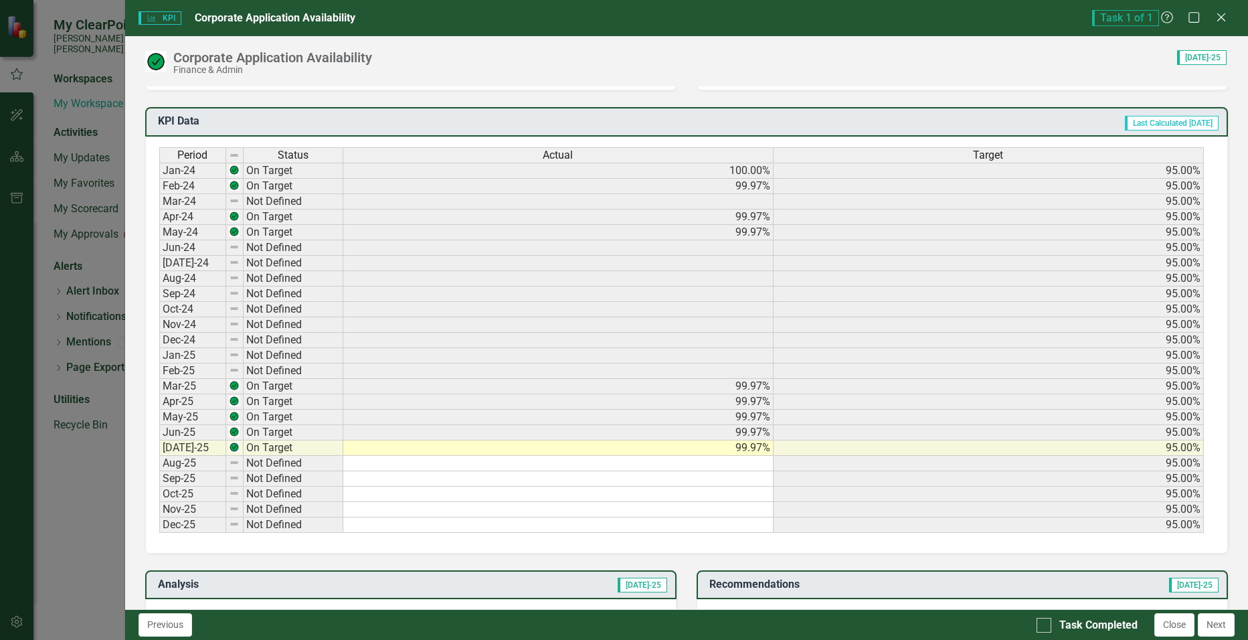
scroll to position [535, 0]
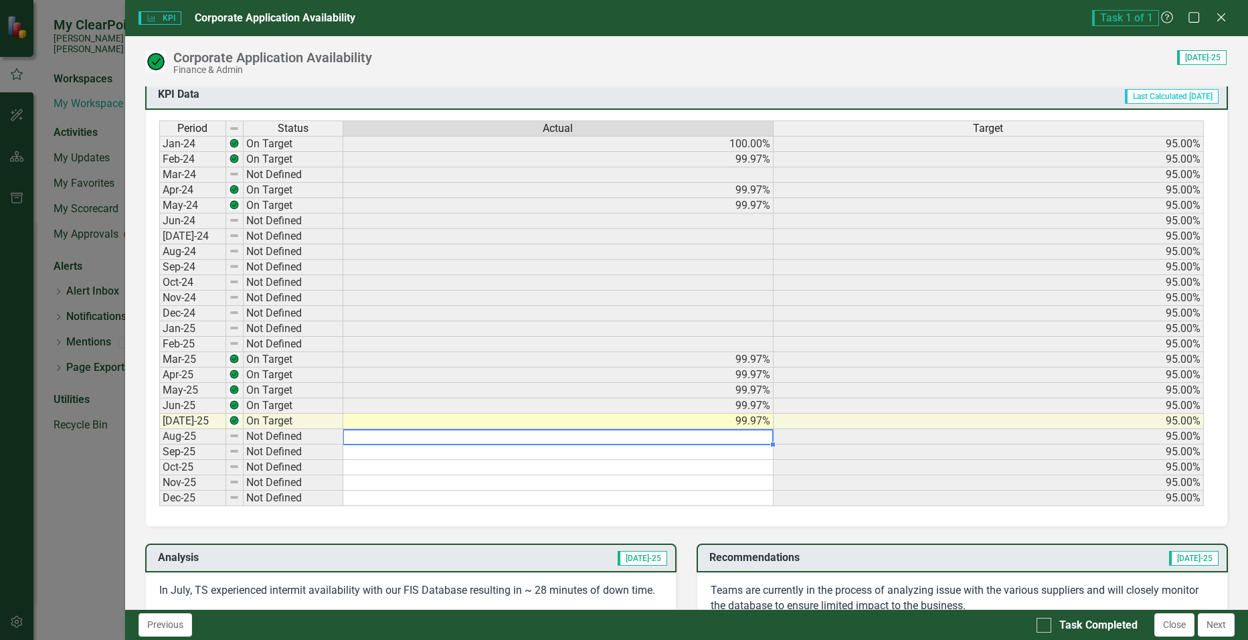
click at [469, 436] on td at bounding box center [558, 436] width 430 height 15
click at [727, 438] on td at bounding box center [558, 436] width 430 height 15
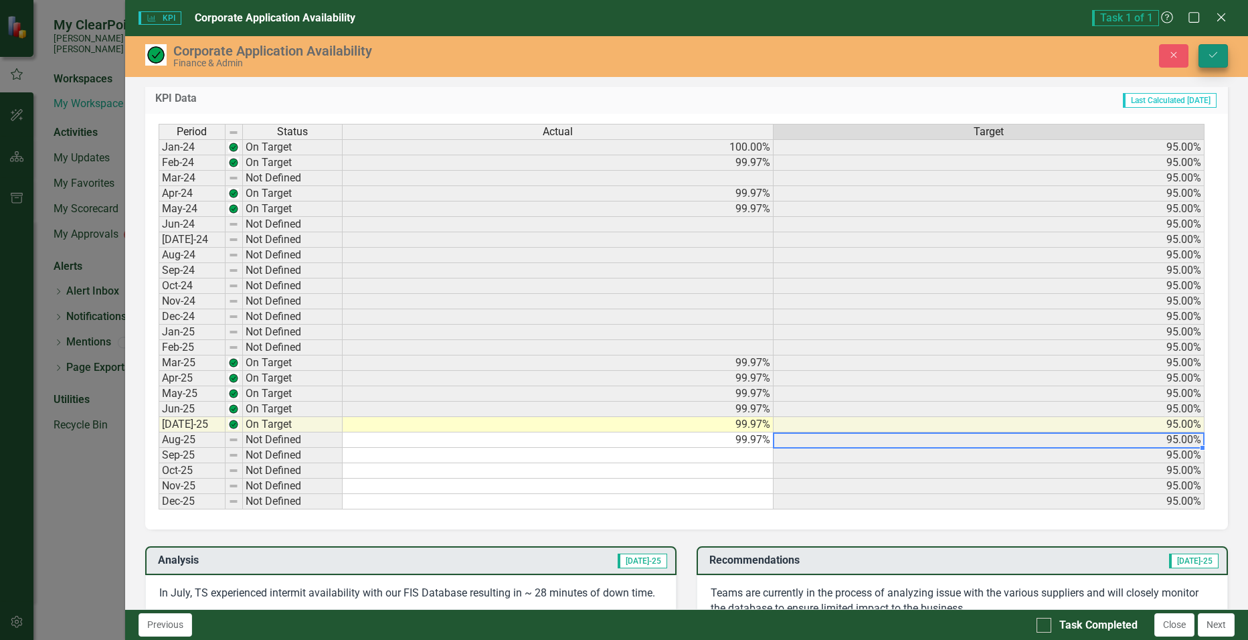
type textarea "99.97"
drag, startPoint x: 1214, startPoint y: 54, endPoint x: 1193, endPoint y: 80, distance: 33.8
click at [1214, 54] on icon "Save" at bounding box center [1214, 54] width 12 height 9
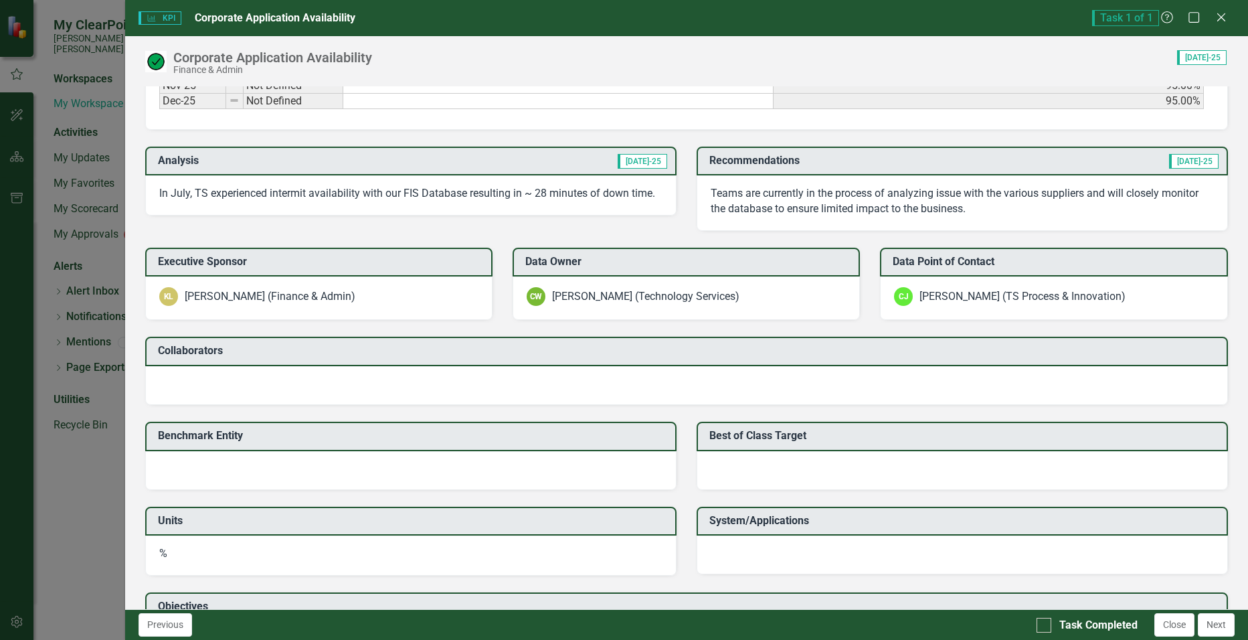
scroll to position [937, 0]
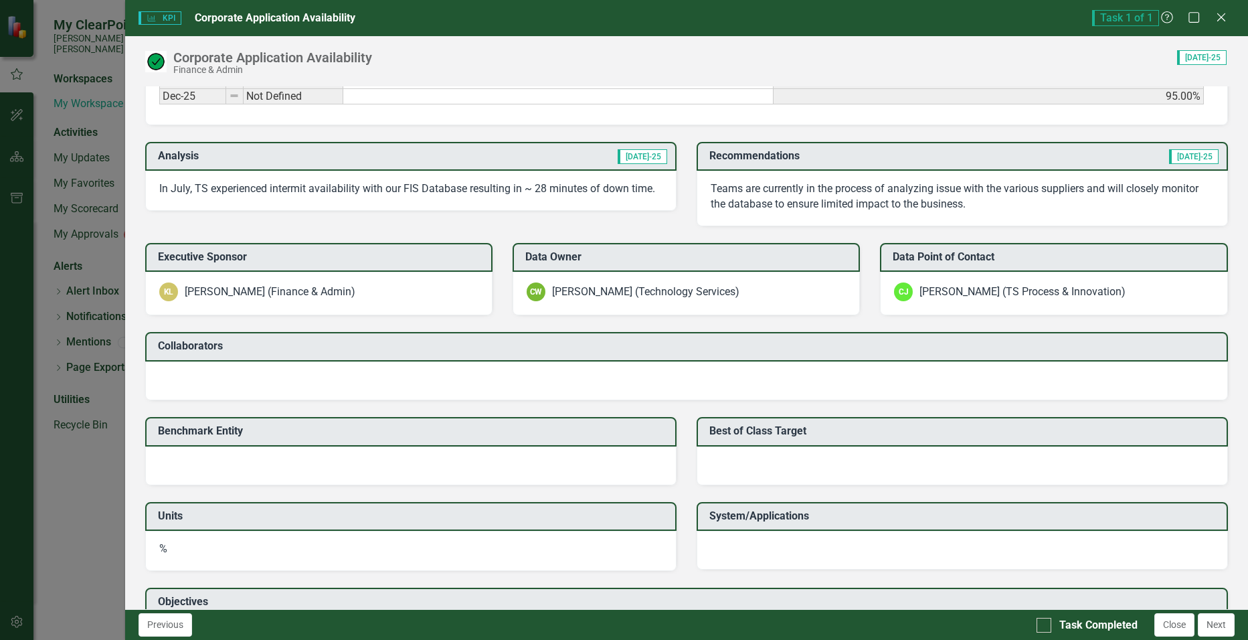
click at [786, 193] on p "Teams are currently in the process of analyzing issue with the various supplier…" at bounding box center [962, 196] width 503 height 31
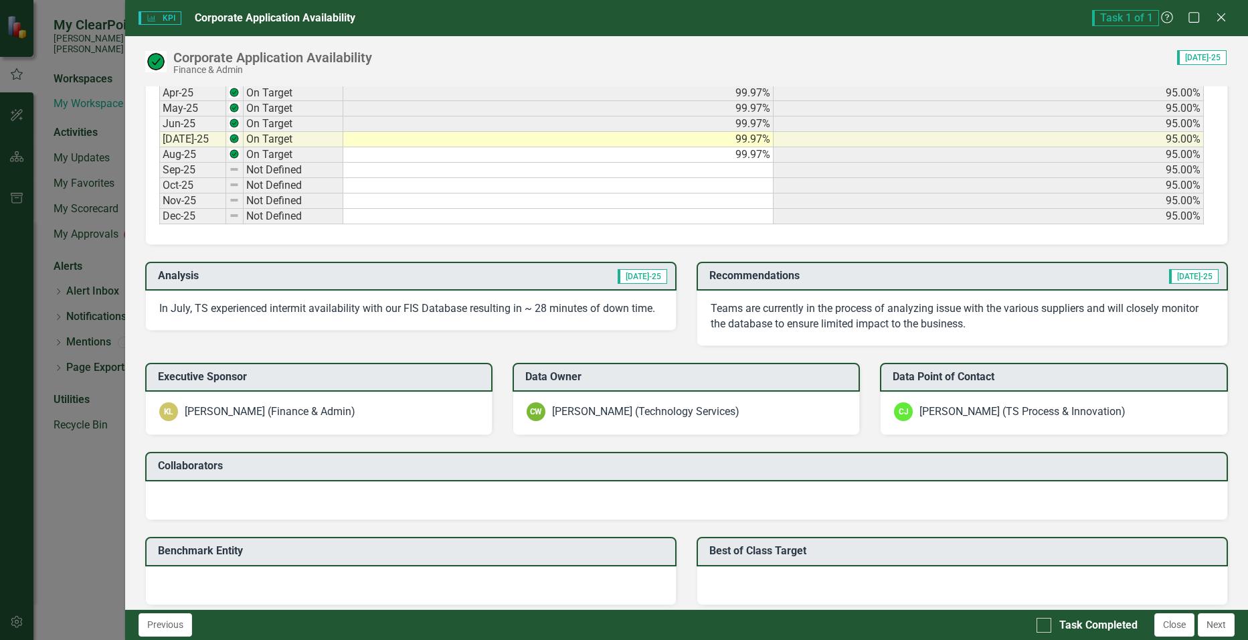
scroll to position [797, 0]
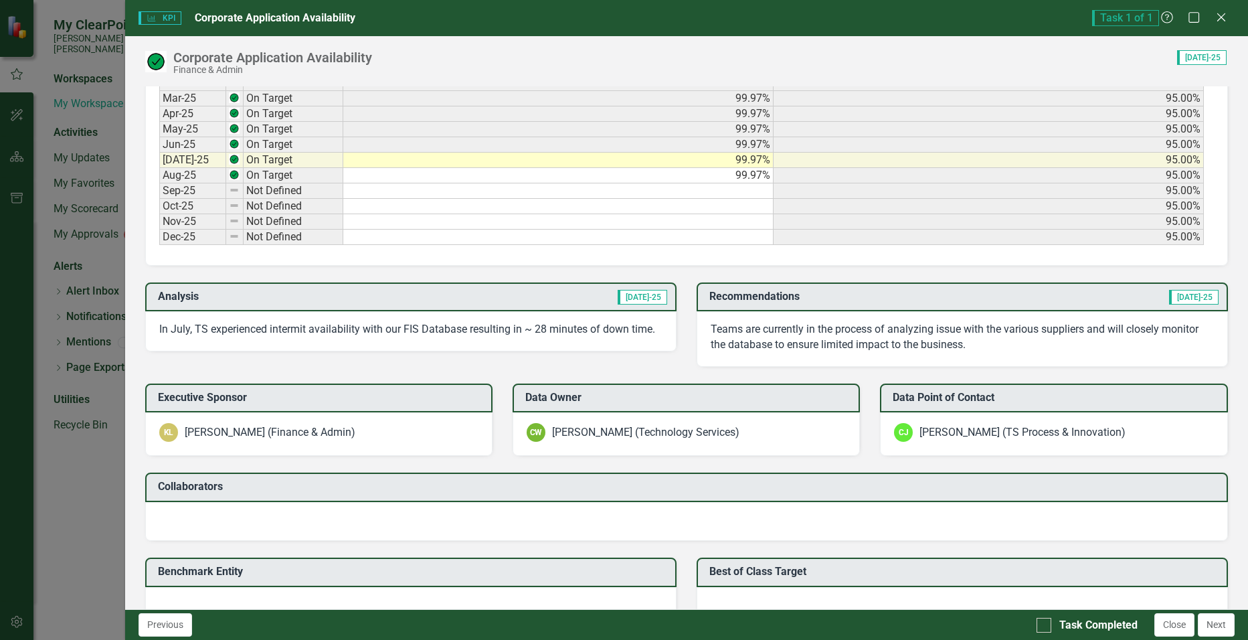
click at [520, 337] on p "In July, TS experienced intermit availability with our FIS Database resulting i…" at bounding box center [410, 329] width 503 height 15
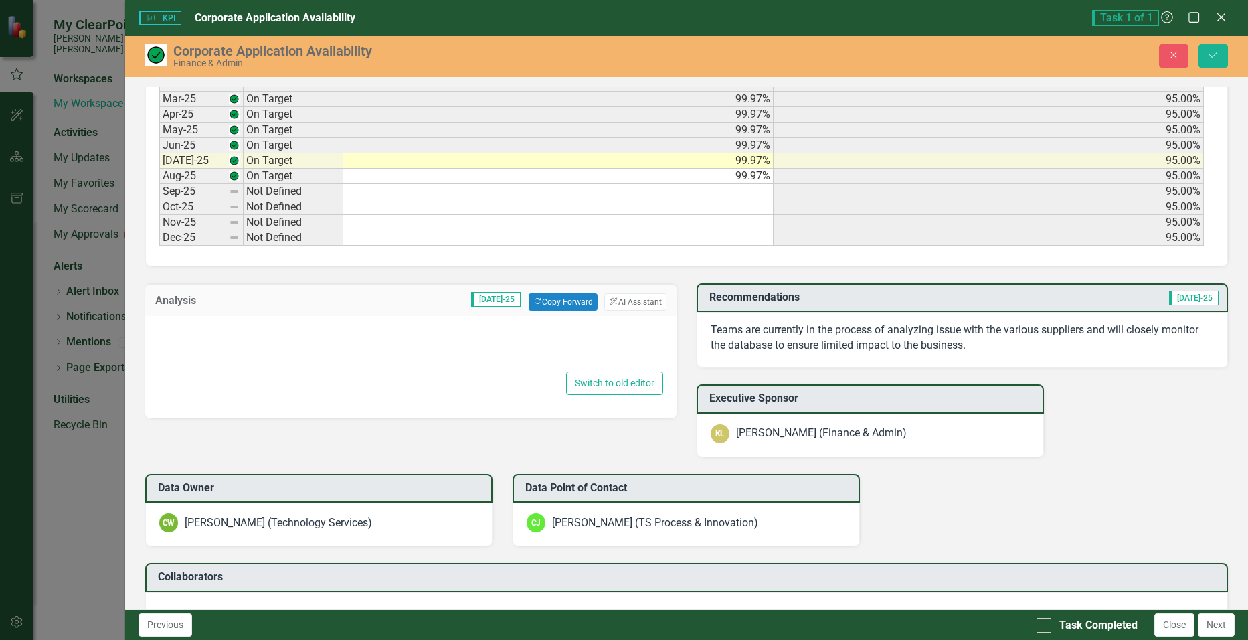
type textarea "<p>In July, TS experienced intermit availability with our FIS Database resultin…"
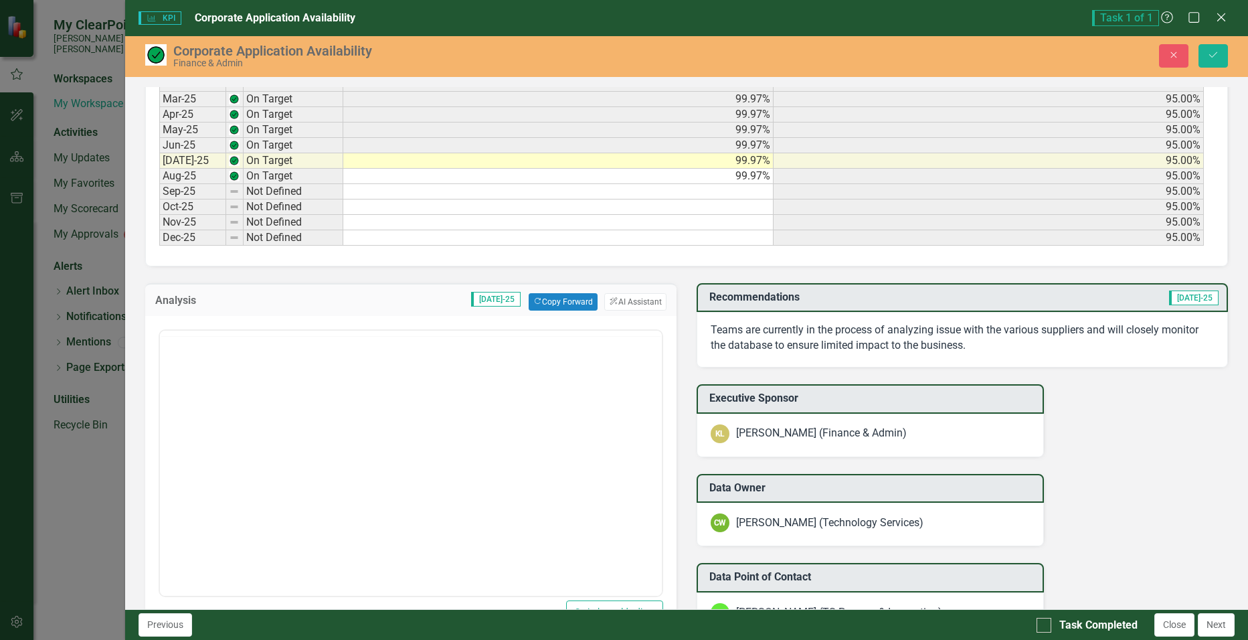
scroll to position [0, 0]
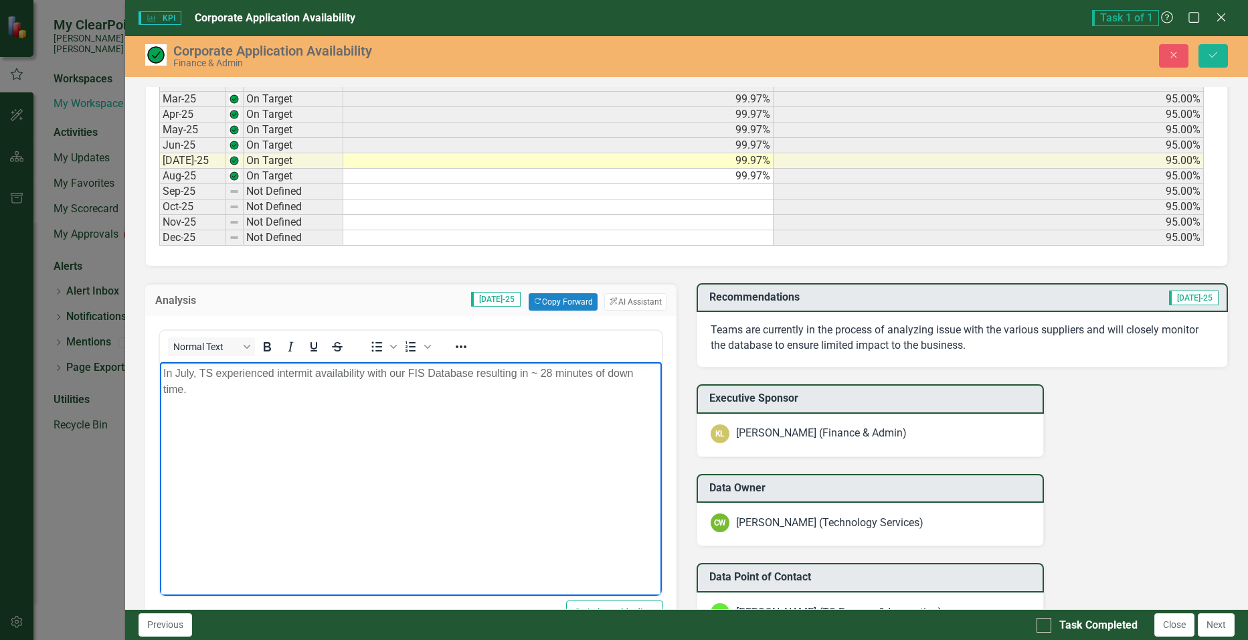
click at [220, 393] on p "In July, TS experienced intermit availability with our FIS Database resulting i…" at bounding box center [410, 381] width 495 height 32
click at [239, 386] on p "In July, TS experienced intermit availability with our FIS Database resulting i…" at bounding box center [410, 381] width 495 height 32
drag, startPoint x: 200, startPoint y: 392, endPoint x: 159, endPoint y: 369, distance: 47.1
click at [159, 369] on body "In July, TS experienced intermit availability with our FIS Database resulting i…" at bounding box center [410, 461] width 502 height 201
paste body "Rich Text Area. Press ALT-0 for help."
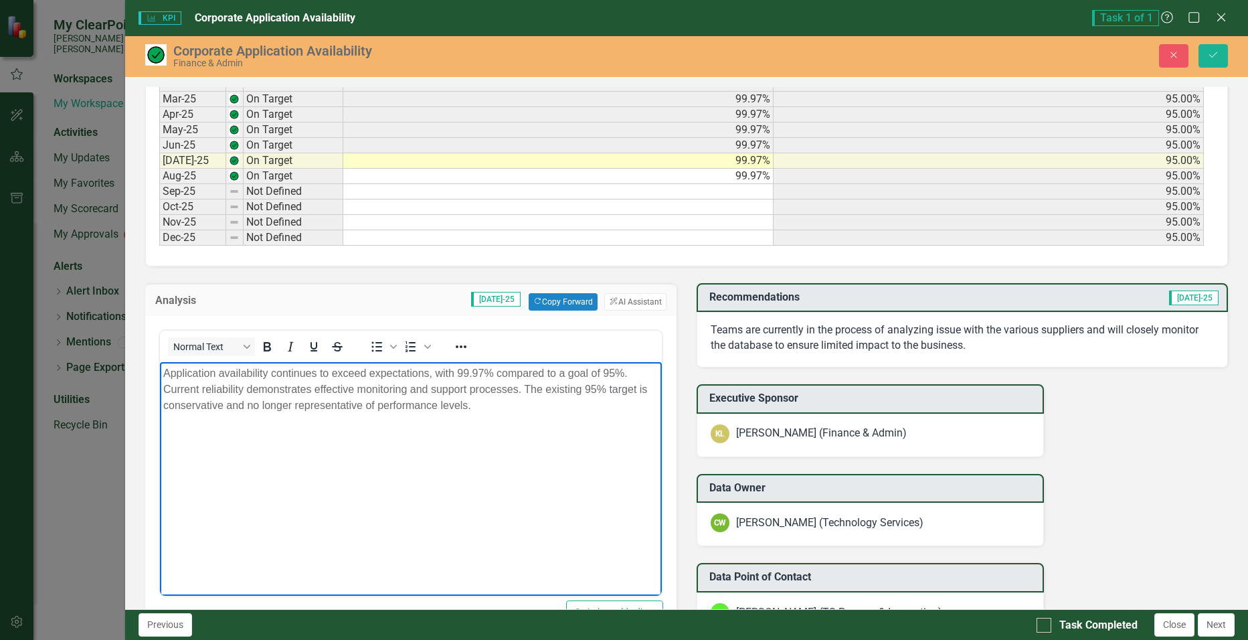
scroll to position [863, 0]
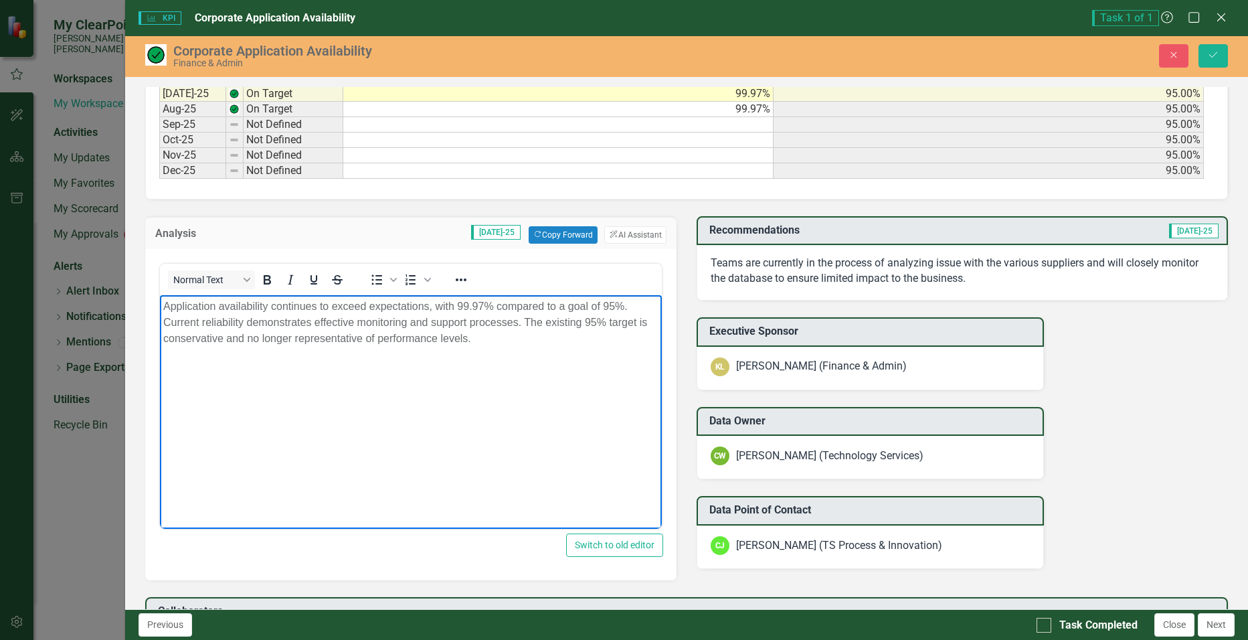
click at [1056, 274] on p "Teams are currently in the process of analyzing issue with the various supplier…" at bounding box center [962, 271] width 503 height 31
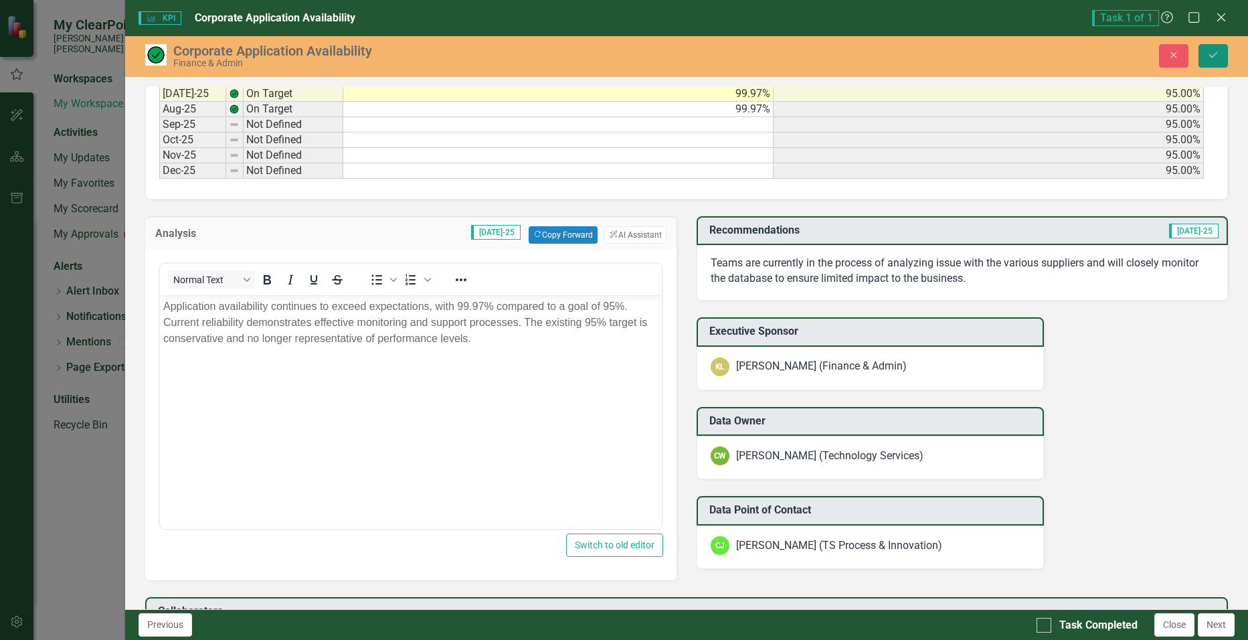
click at [1218, 56] on icon "Save" at bounding box center [1214, 54] width 12 height 9
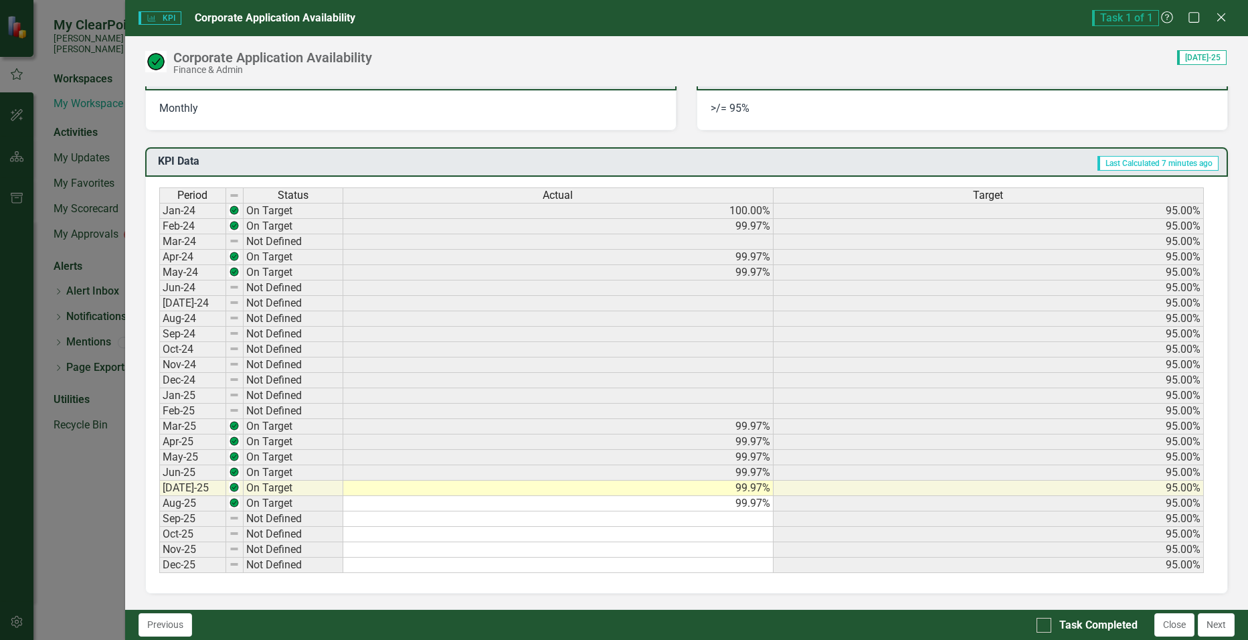
scroll to position [870, 0]
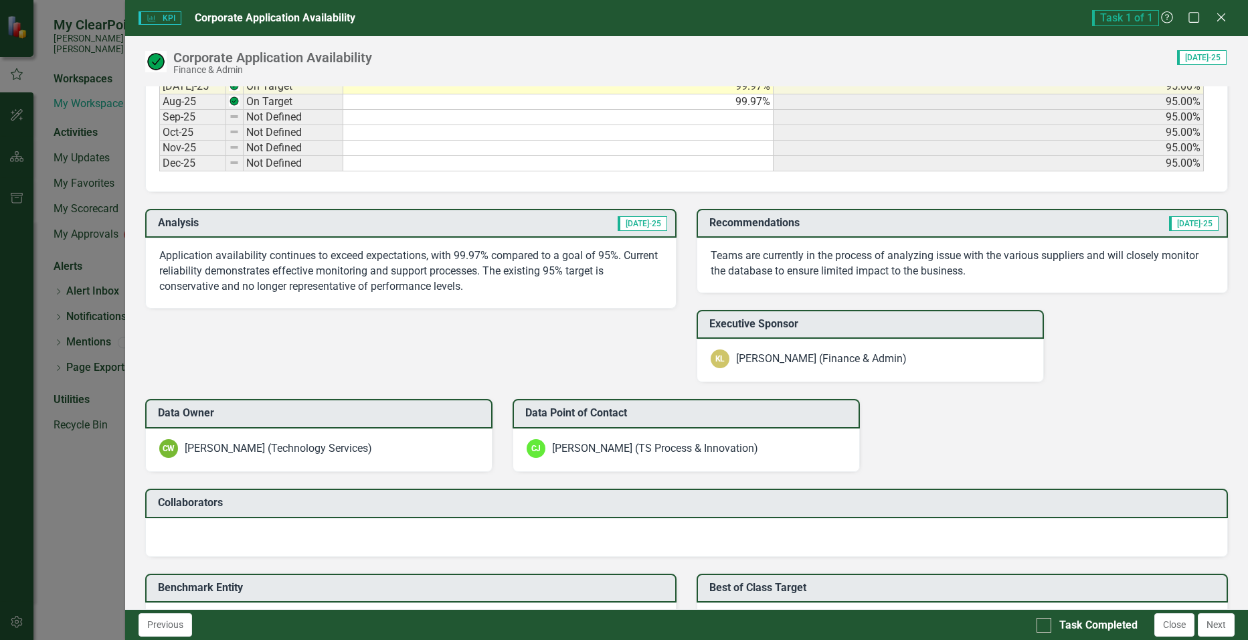
click at [751, 260] on p "Teams are currently in the process of analyzing issue with the various supplier…" at bounding box center [962, 263] width 503 height 31
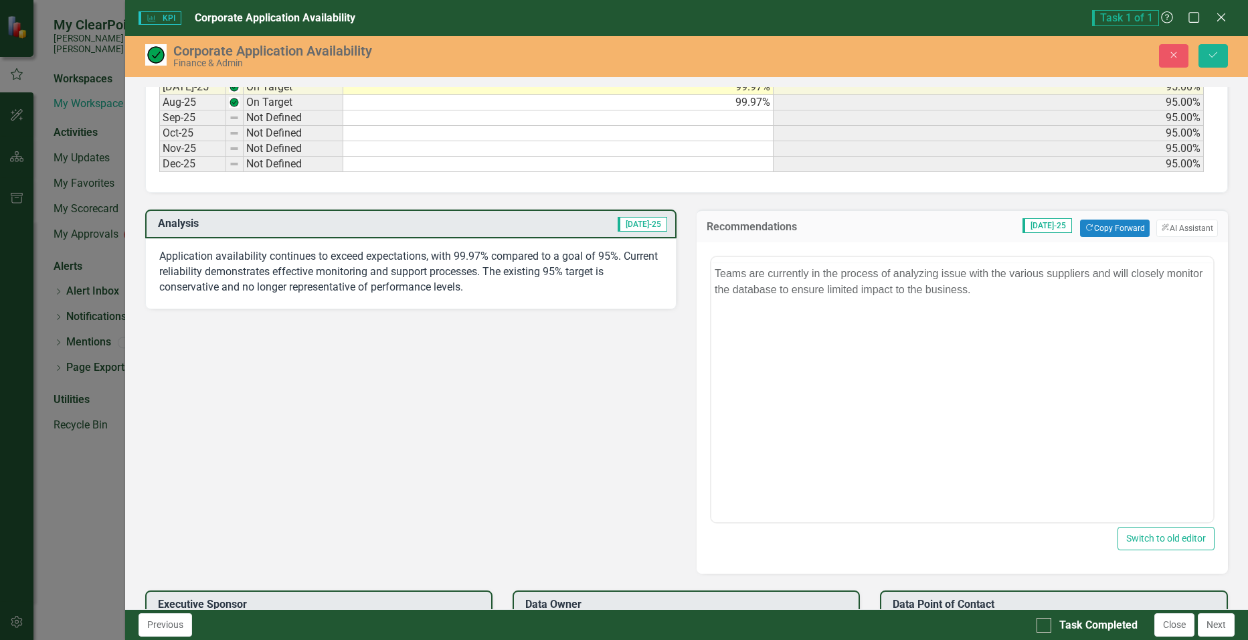
scroll to position [0, 0]
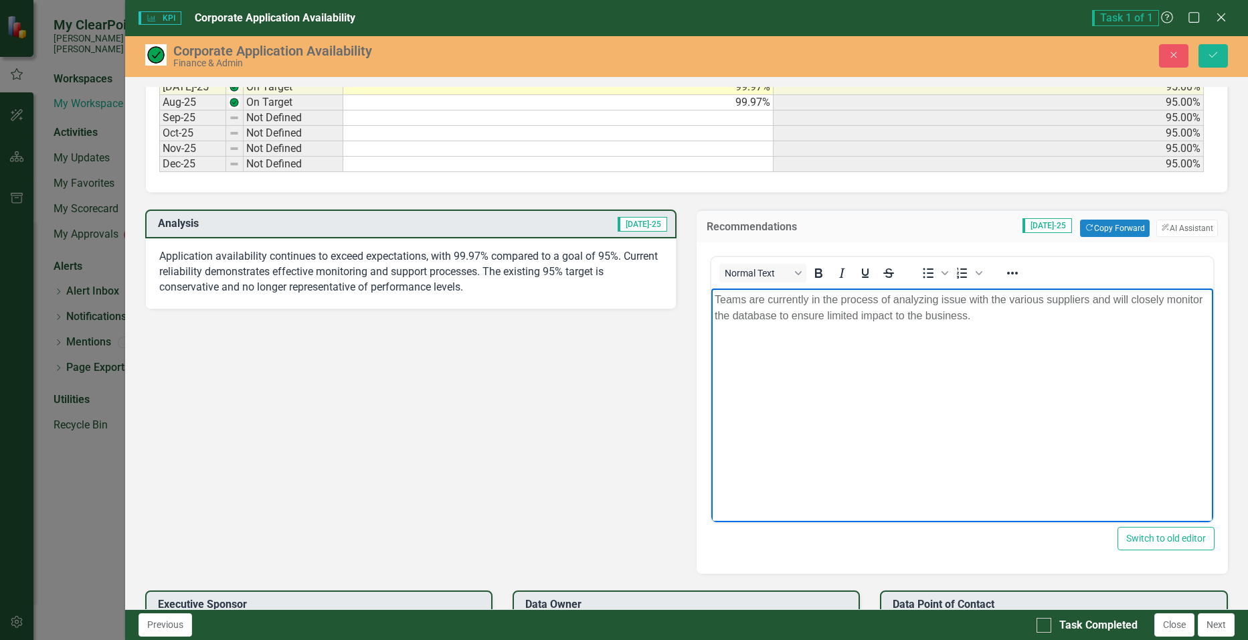
drag, startPoint x: 957, startPoint y: 314, endPoint x: 712, endPoint y: 295, distance: 245.0
click at [712, 295] on body "Teams are currently in the process of analyzing issue with the various supplier…" at bounding box center [962, 388] width 502 height 201
click at [405, 269] on p "Application availability continues to exceed expectations, with 99.97% compared…" at bounding box center [410, 272] width 503 height 46
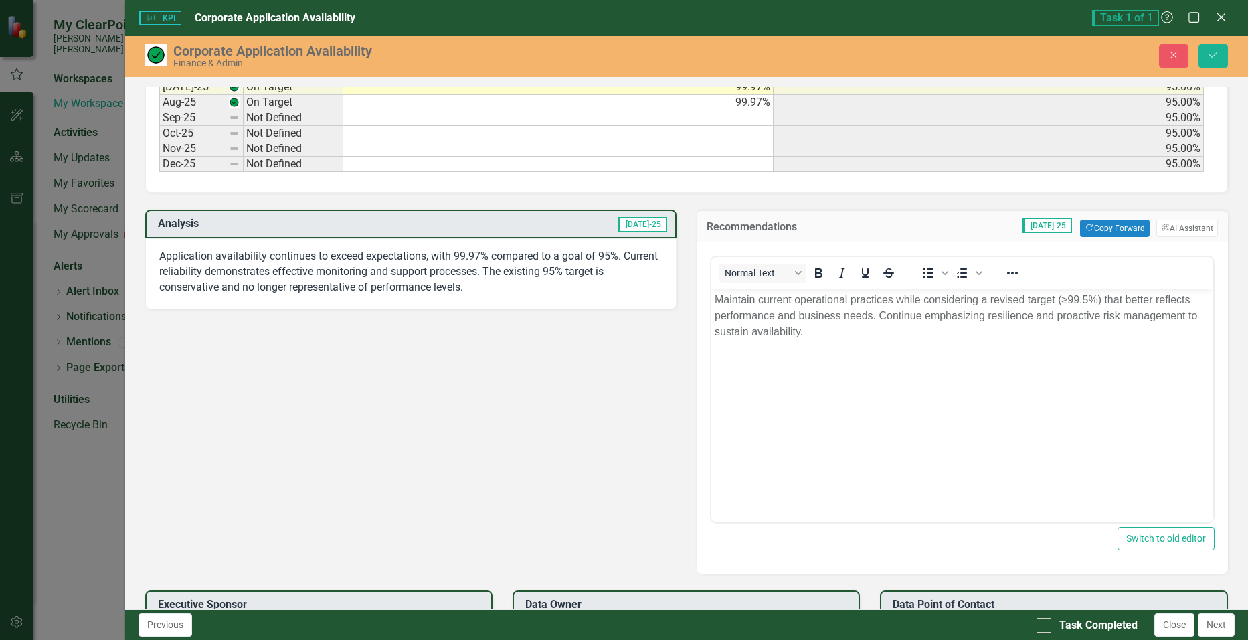
click at [405, 269] on p "Application availability continues to exceed expectations, with 99.97% compared…" at bounding box center [410, 272] width 503 height 46
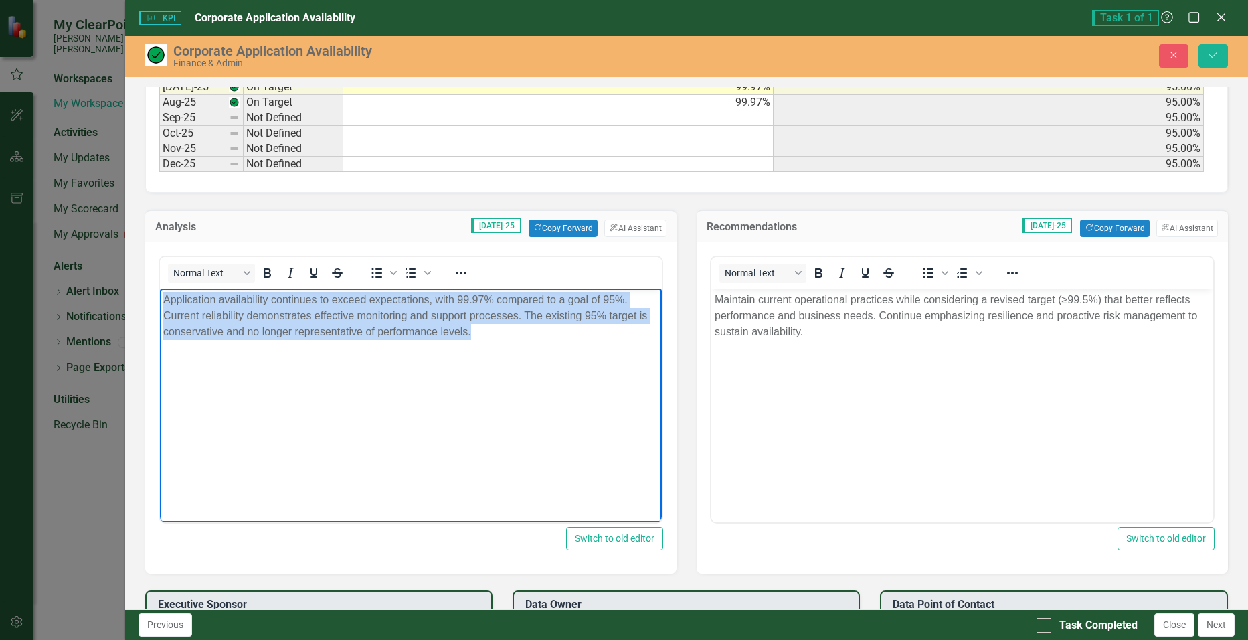
drag, startPoint x: 466, startPoint y: 331, endPoint x: 156, endPoint y: 288, distance: 312.9
click at [159, 288] on html "Application availability continues to exceed expectations, with 99.97% compared…" at bounding box center [410, 388] width 502 height 201
paste body "Rich Text Area. Press ALT-0 for help."
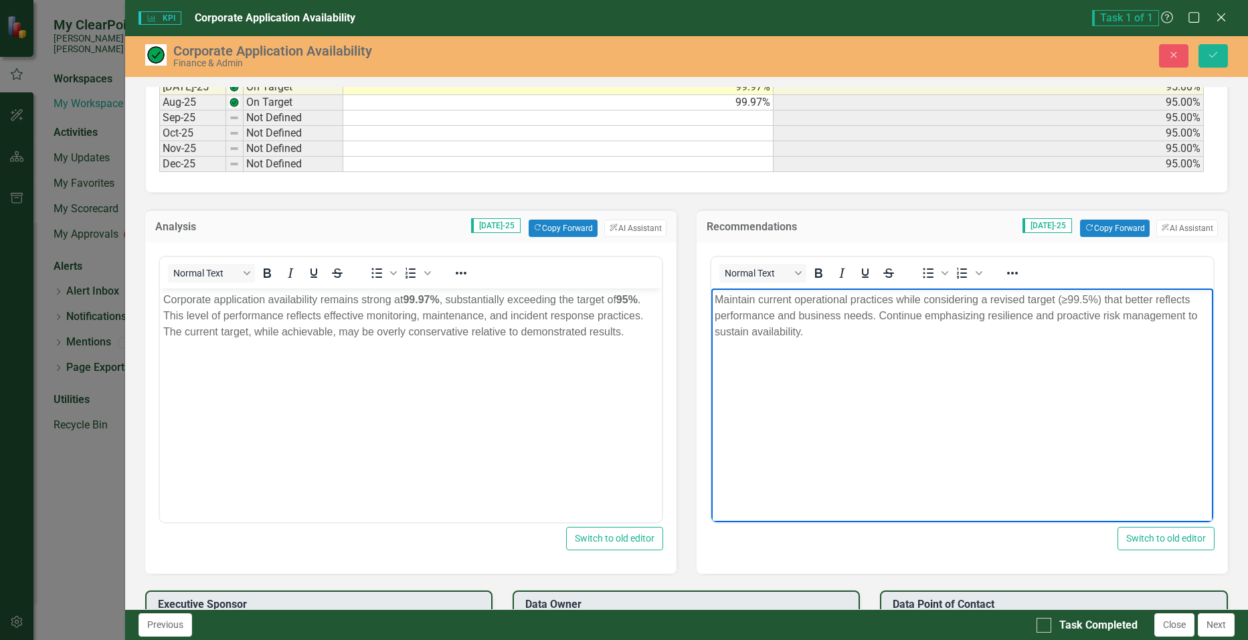
click at [807, 337] on p "Maintain current operational practices while considering a revised target (≥99.…" at bounding box center [961, 315] width 495 height 48
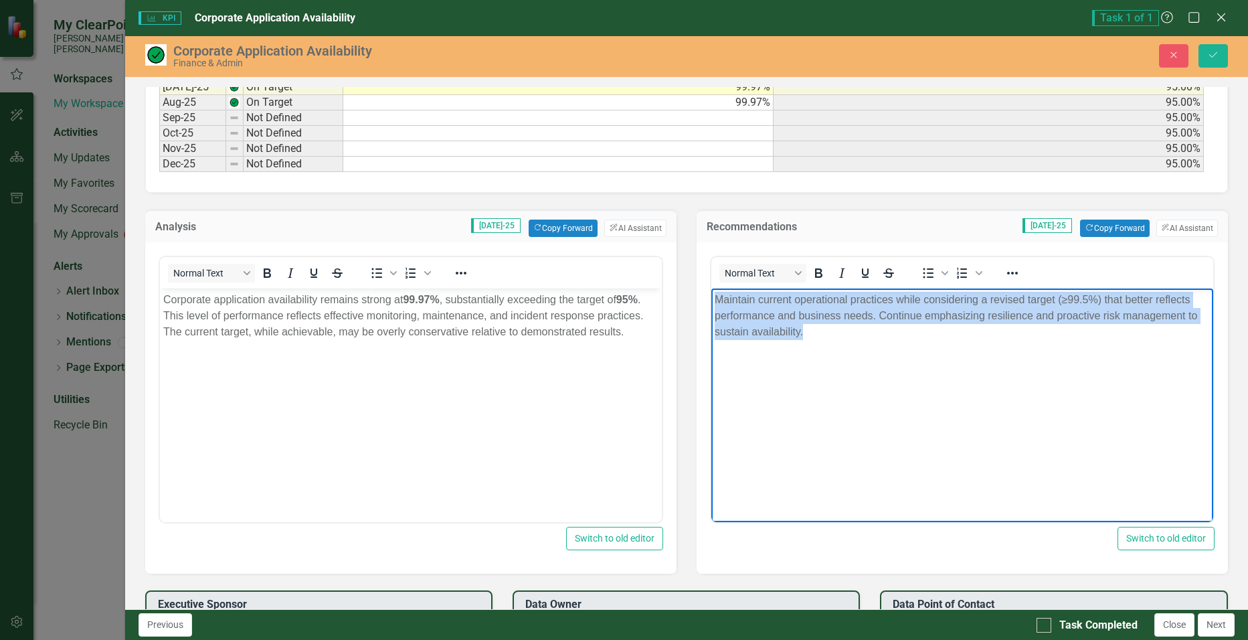
drag, startPoint x: 806, startPoint y: 332, endPoint x: 712, endPoint y: 293, distance: 101.7
click at [712, 293] on body "Maintain current operational practices while considering a revised target (≥99.…" at bounding box center [962, 388] width 502 height 201
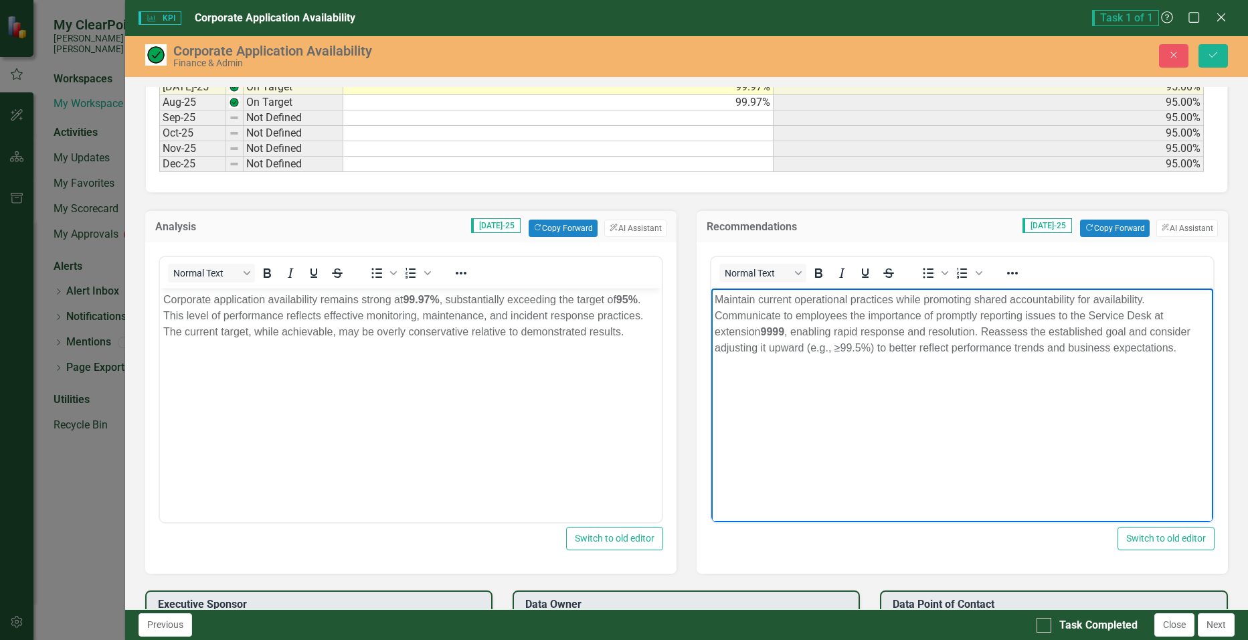
click at [841, 321] on p "Maintain current operational practices while promoting shared accountability fo…" at bounding box center [961, 323] width 495 height 64
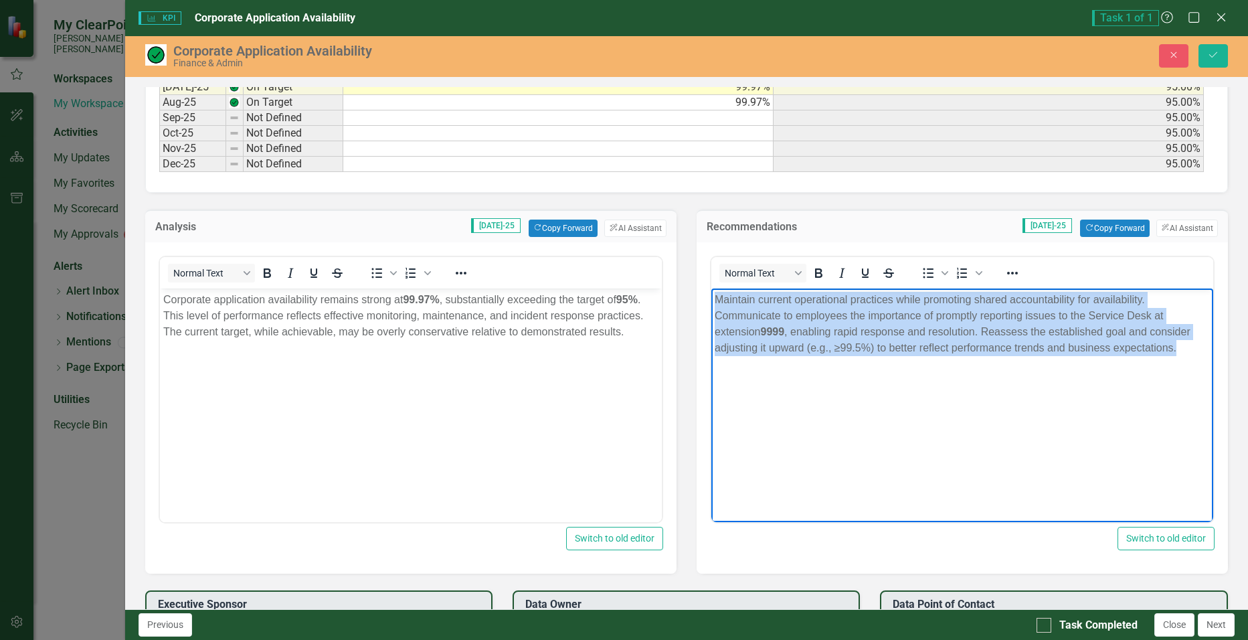
drag, startPoint x: 714, startPoint y: 301, endPoint x: 1201, endPoint y: 357, distance: 490.5
click at [1201, 357] on body "Maintain current operational practices while promoting shared accountability fo…" at bounding box center [962, 388] width 502 height 201
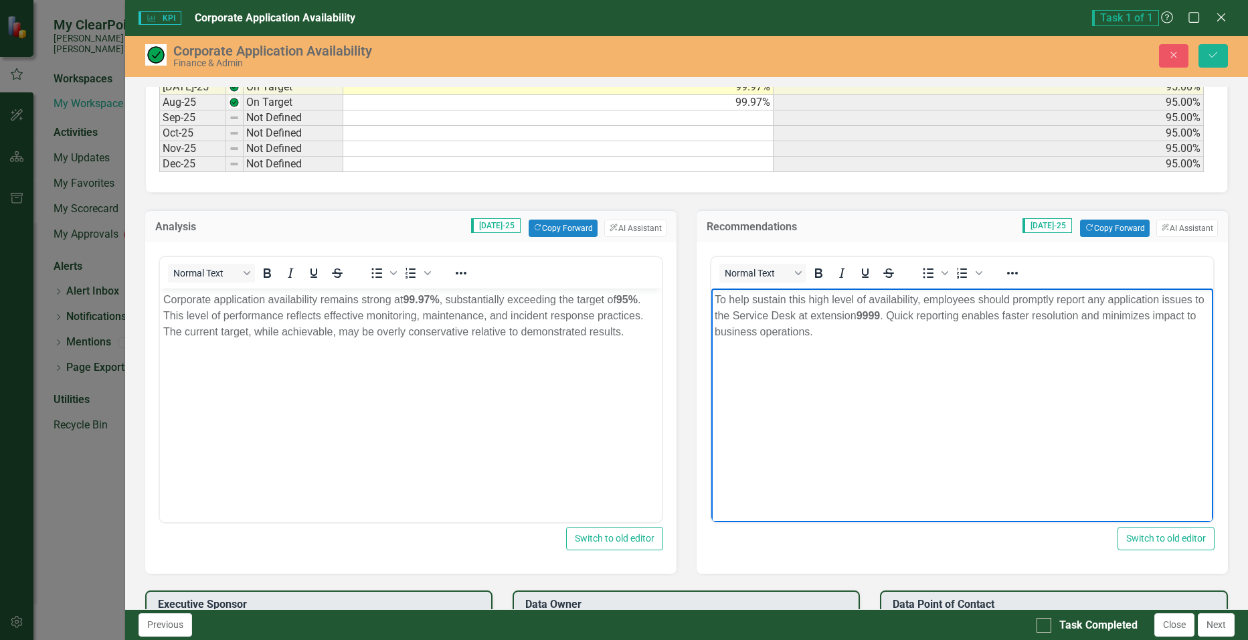
click at [874, 315] on strong "9999" at bounding box center [868, 314] width 24 height 11
click at [865, 333] on p "To help sustain this high level of availability, employees should promptly repo…" at bounding box center [961, 315] width 495 height 48
drag, startPoint x: 1056, startPoint y: 298, endPoint x: 881, endPoint y: 308, distance: 175.0
click at [881, 308] on p "To help sustain this high level of availability, employees should promptly repo…" at bounding box center [961, 315] width 495 height 48
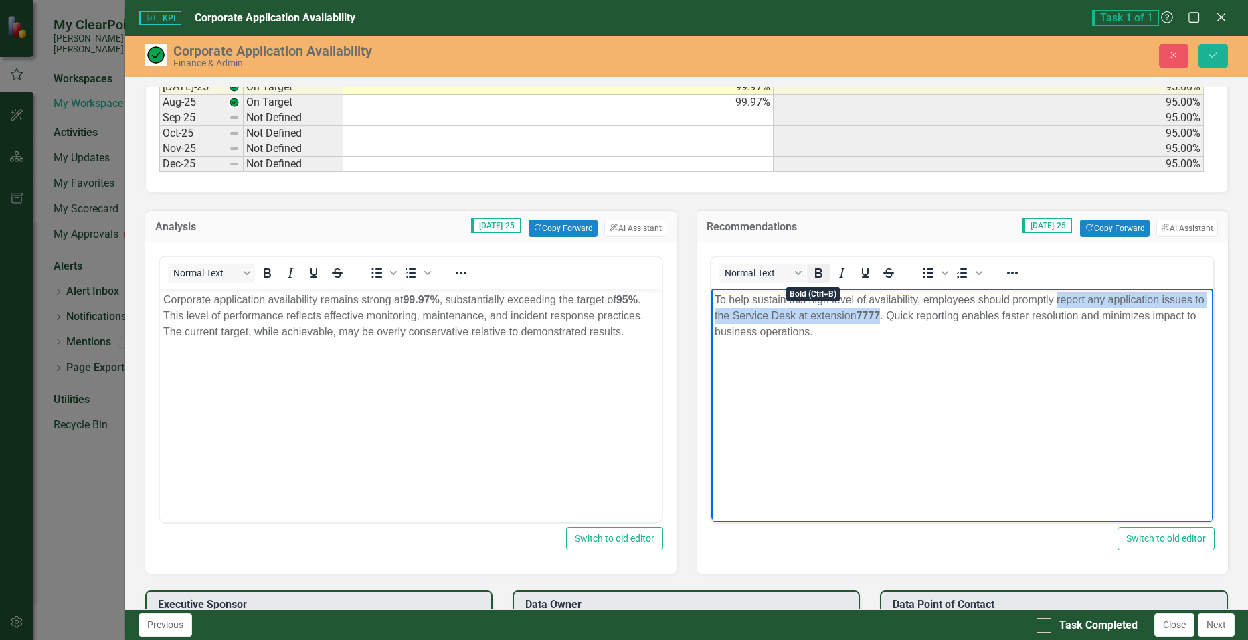
click at [818, 268] on icon "Bold" at bounding box center [819, 273] width 16 height 16
click at [879, 404] on body "To help sustain this high level of availability, employees should promptly repo…" at bounding box center [962, 388] width 502 height 201
drag, startPoint x: 1012, startPoint y: 298, endPoint x: 1056, endPoint y: 298, distance: 44.2
click at [1056, 298] on p "To help sustain this high level of availability, employees should promptly repo…" at bounding box center [961, 315] width 495 height 48
click at [815, 273] on icon "Bold" at bounding box center [818, 272] width 7 height 9
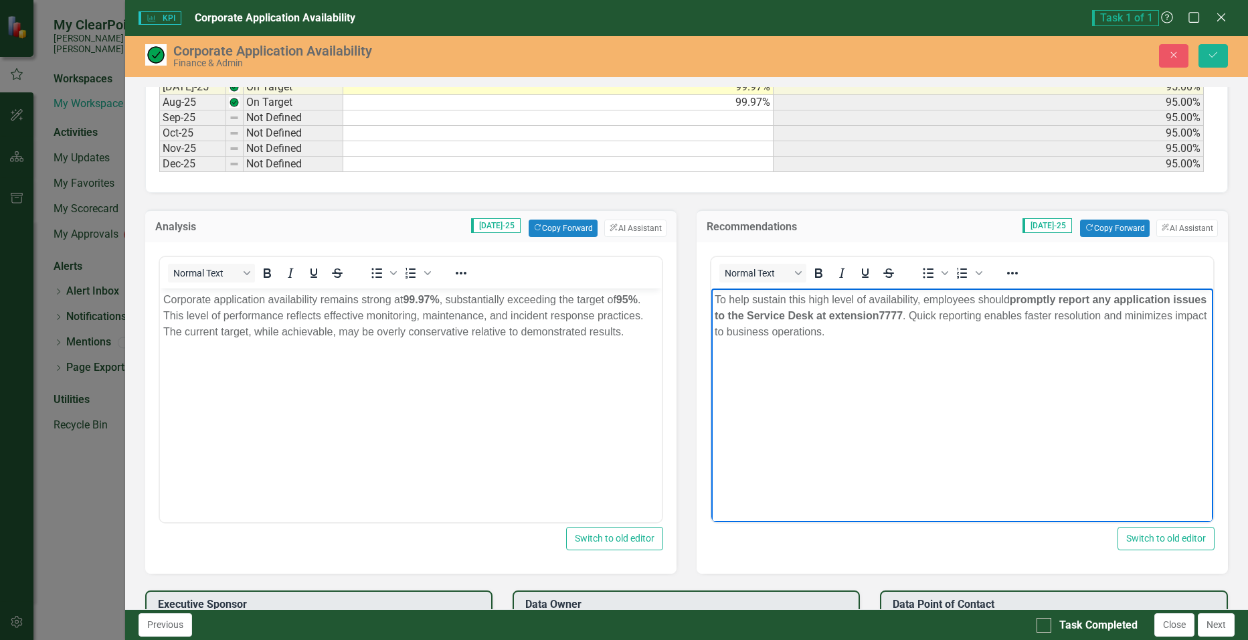
click at [897, 444] on body "To help sustain this high level of availability, employees should promptly repo…" at bounding box center [962, 388] width 502 height 201
click at [989, 329] on p "To help sustain this high level of availability, employees should promptly repo…" at bounding box center [961, 315] width 495 height 48
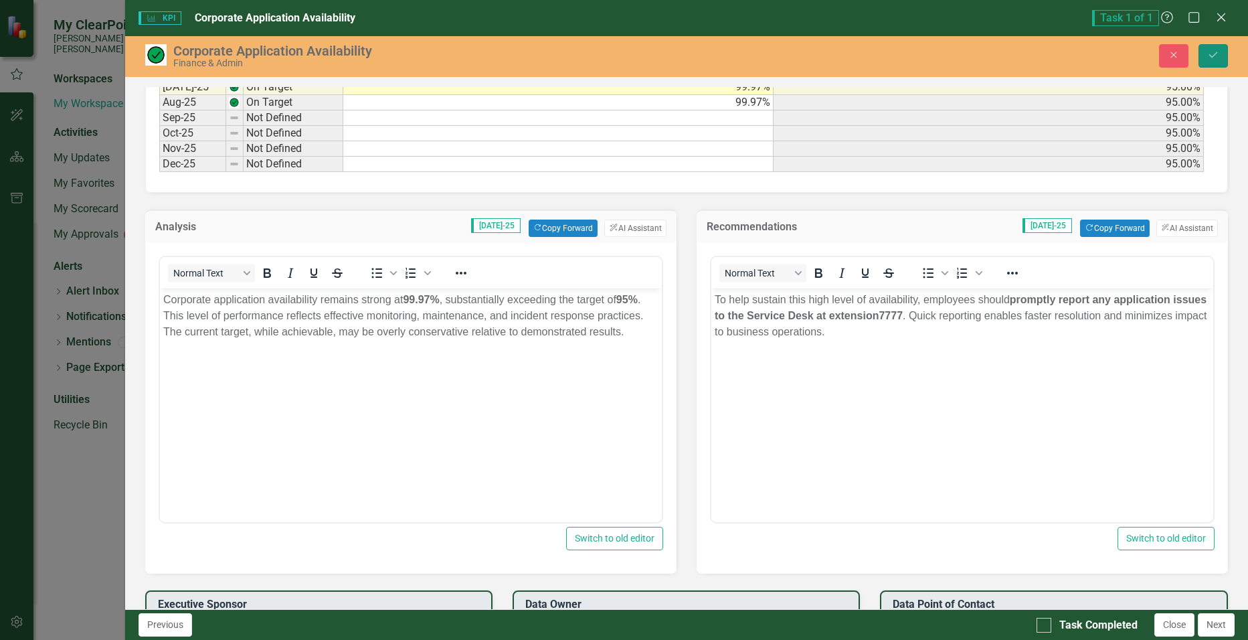
click at [1208, 53] on icon "Save" at bounding box center [1214, 54] width 12 height 9
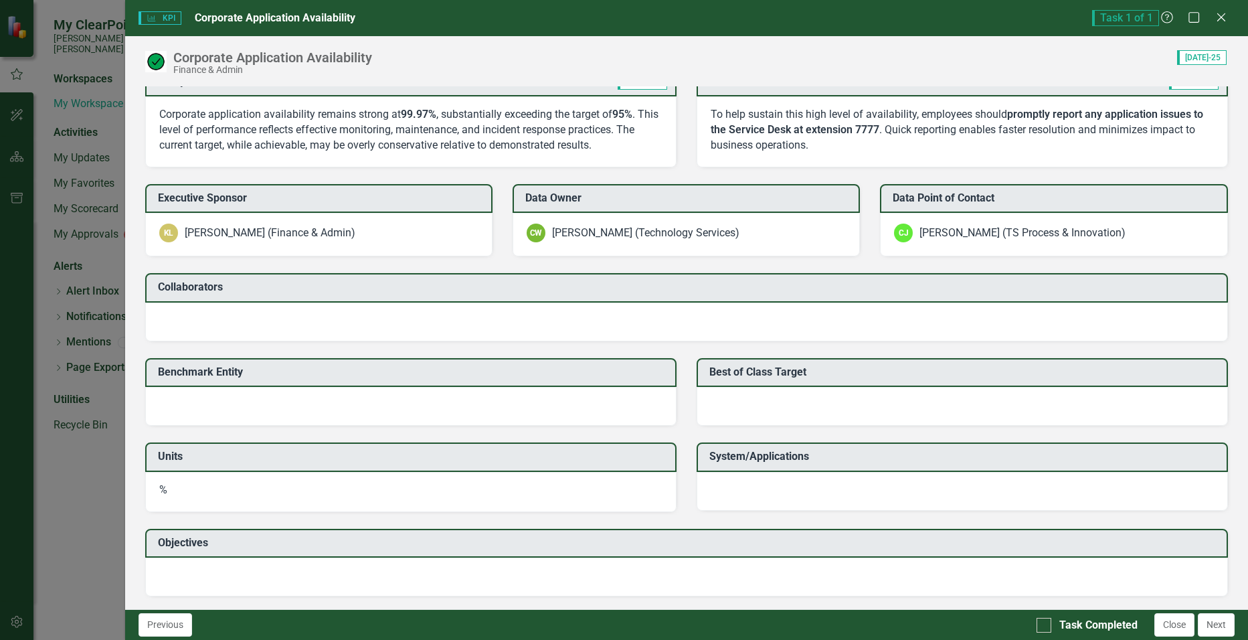
scroll to position [1012, 0]
click at [1048, 625] on div at bounding box center [1044, 625] width 15 height 15
click at [1046, 625] on input "Task Completed" at bounding box center [1041, 622] width 9 height 9
checkbox input "true"
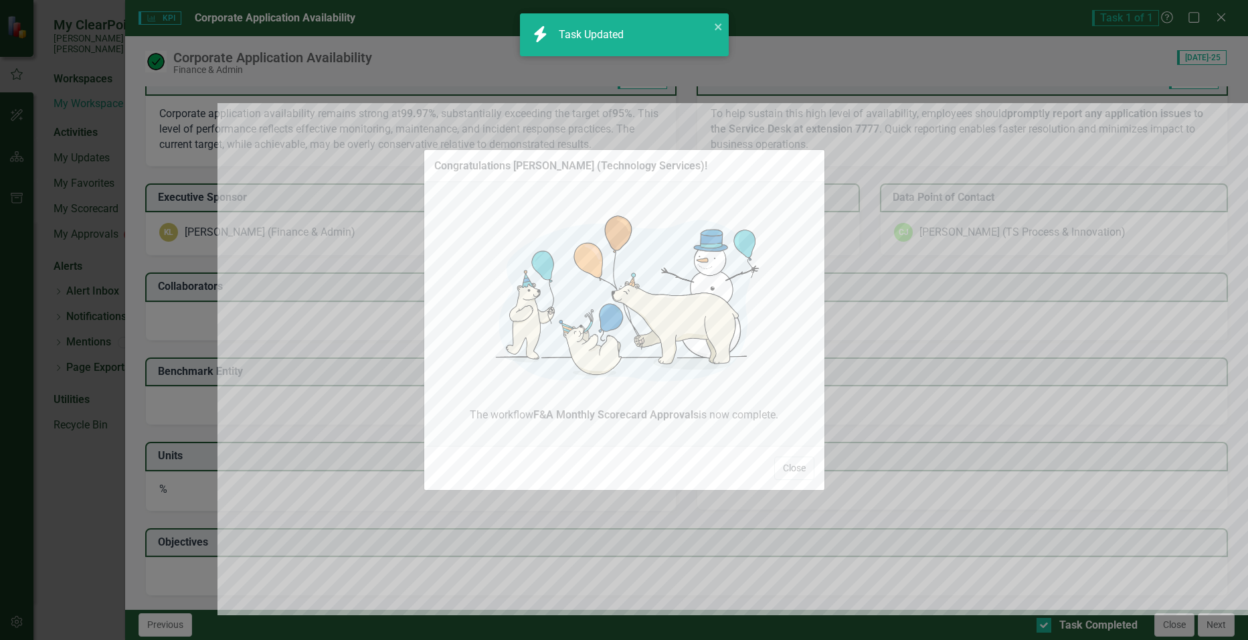
checkbox input "true"
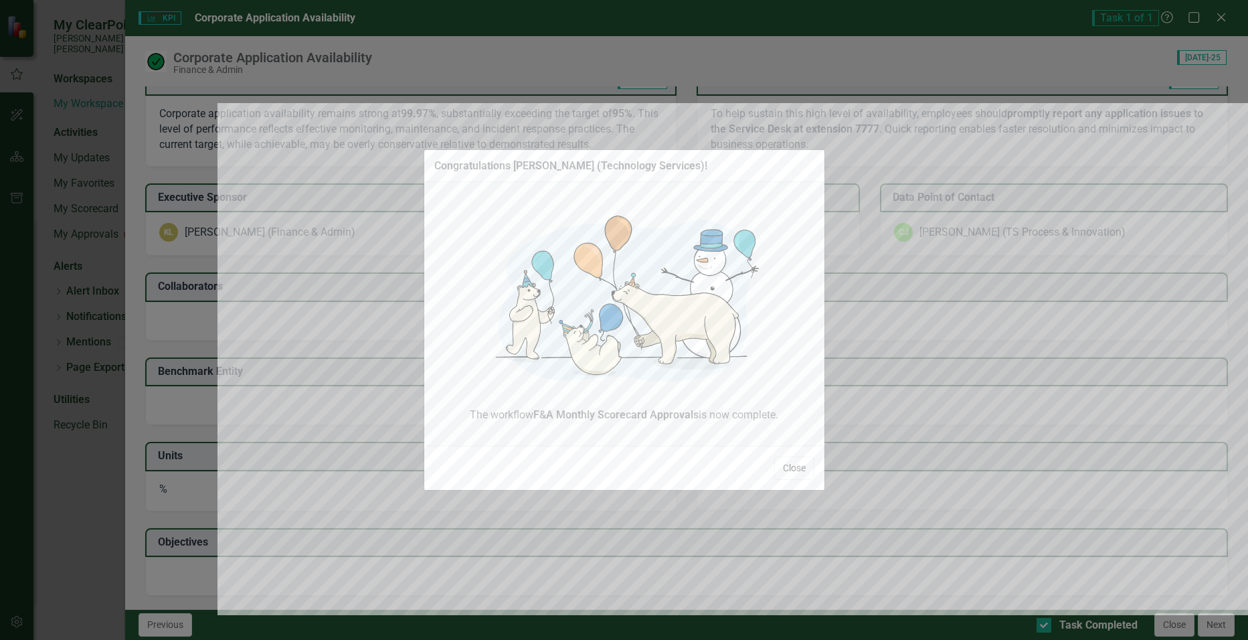
click at [805, 471] on button "Close" at bounding box center [794, 467] width 40 height 23
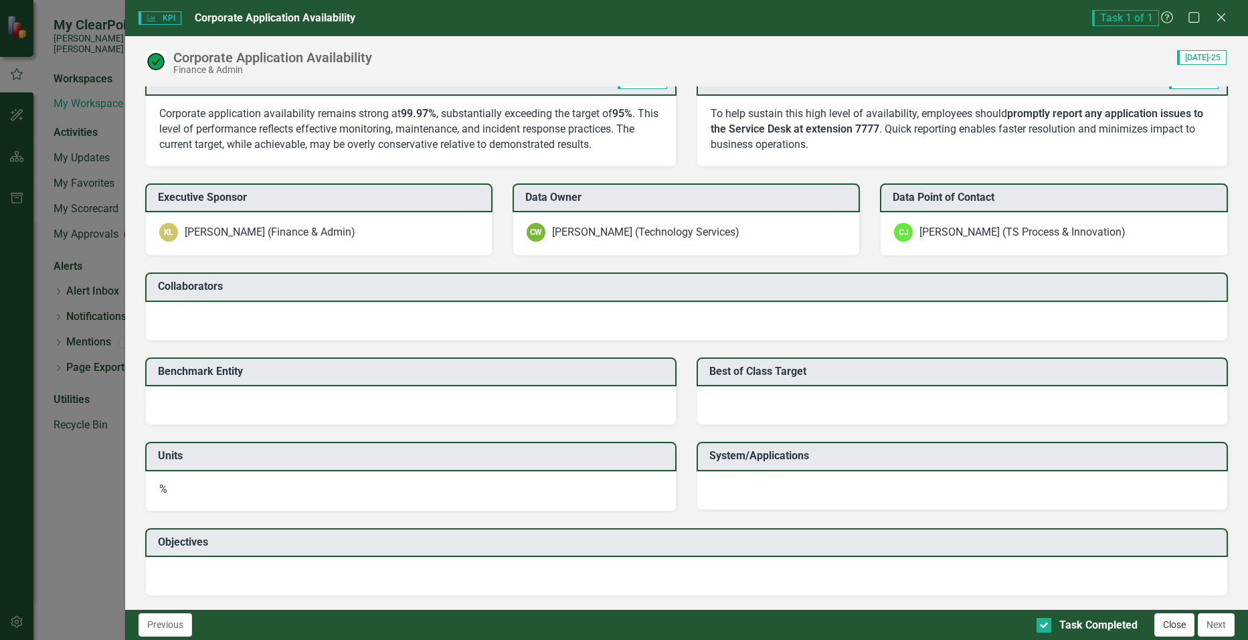
click at [1170, 625] on button "Close" at bounding box center [1175, 624] width 40 height 23
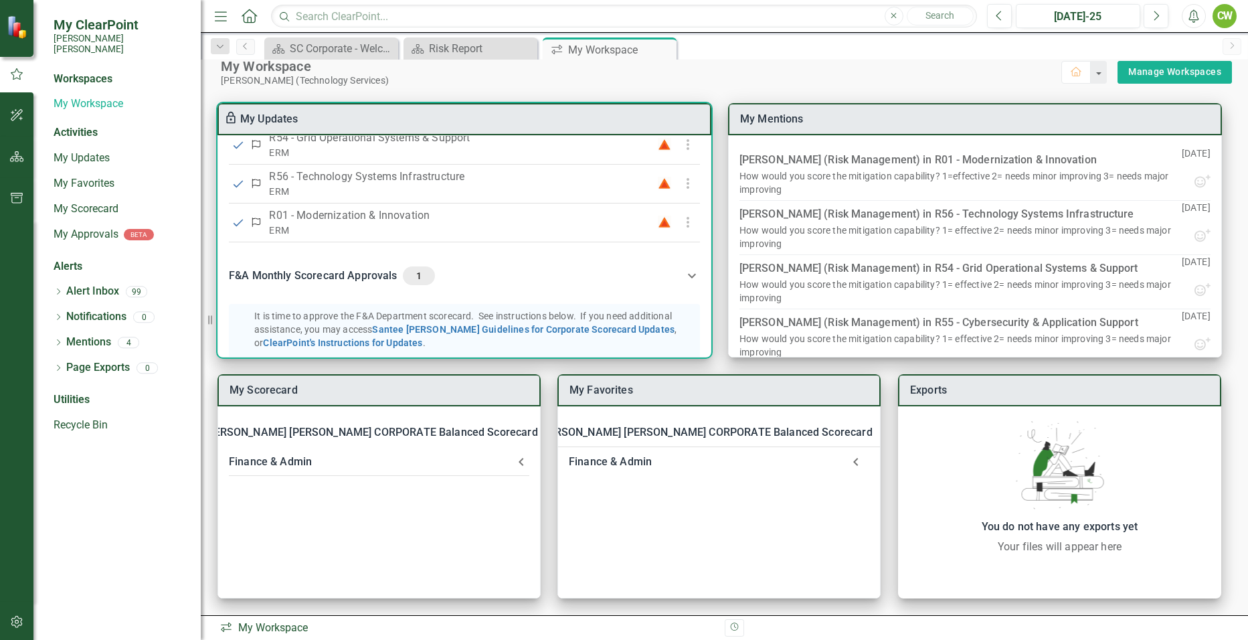
scroll to position [325, 0]
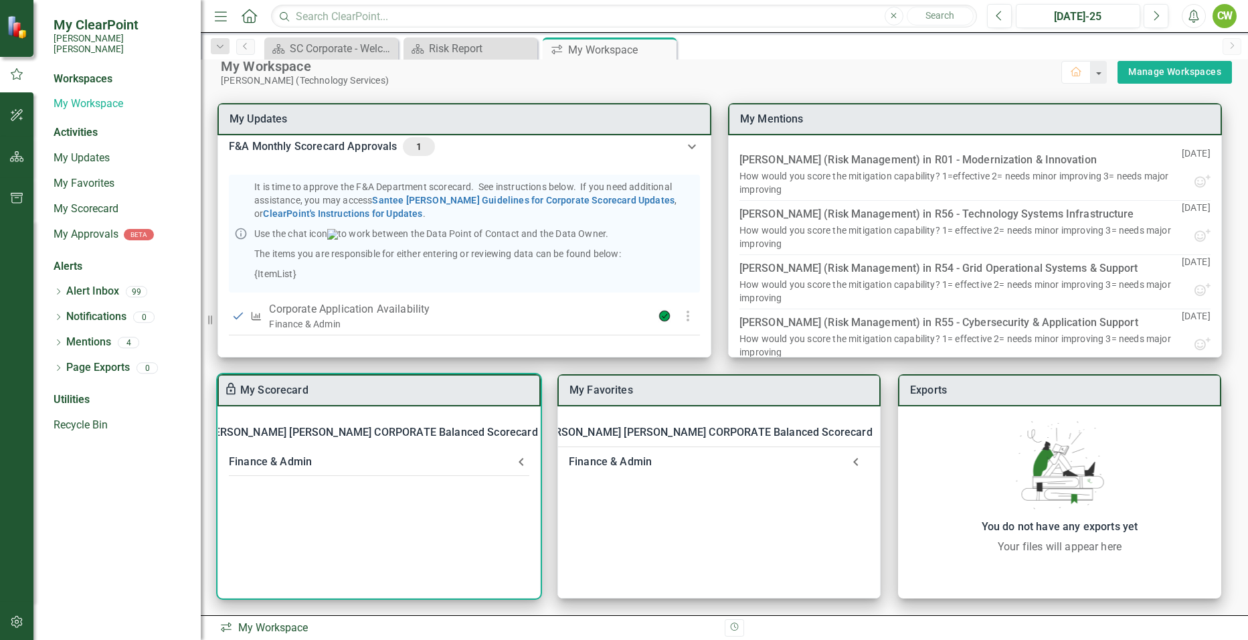
click at [300, 459] on div "Finance & Admin" at bounding box center [371, 461] width 284 height 19
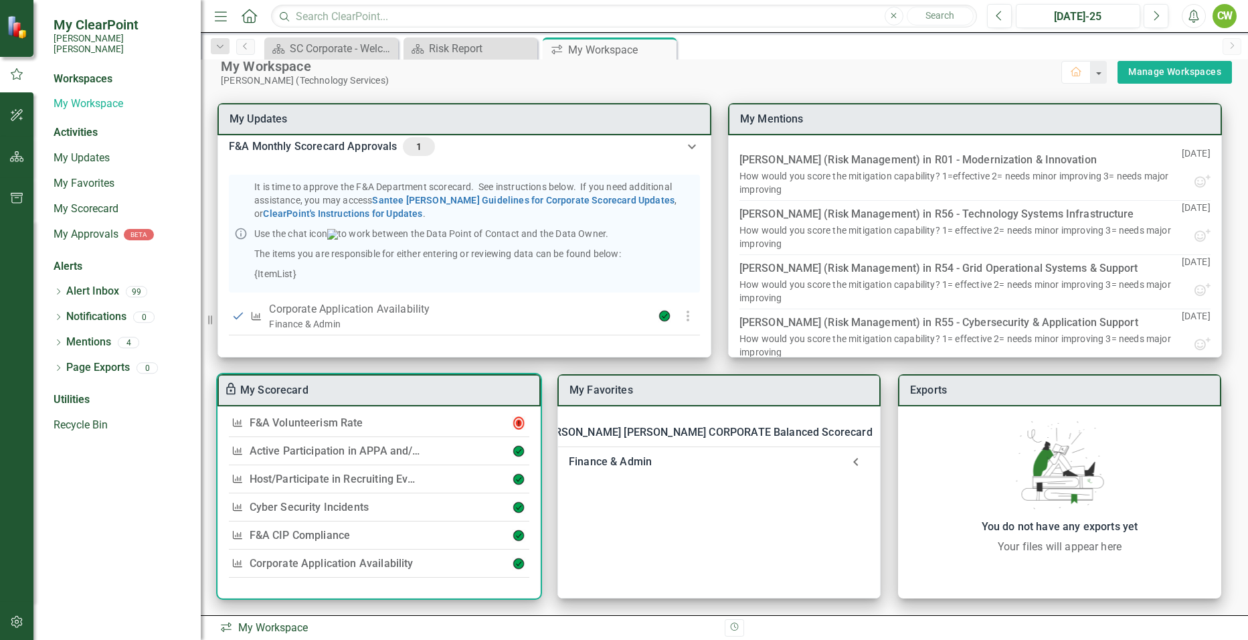
scroll to position [90, 0]
click at [309, 422] on link "F&A Volunteerism Rate" at bounding box center [307, 421] width 114 height 13
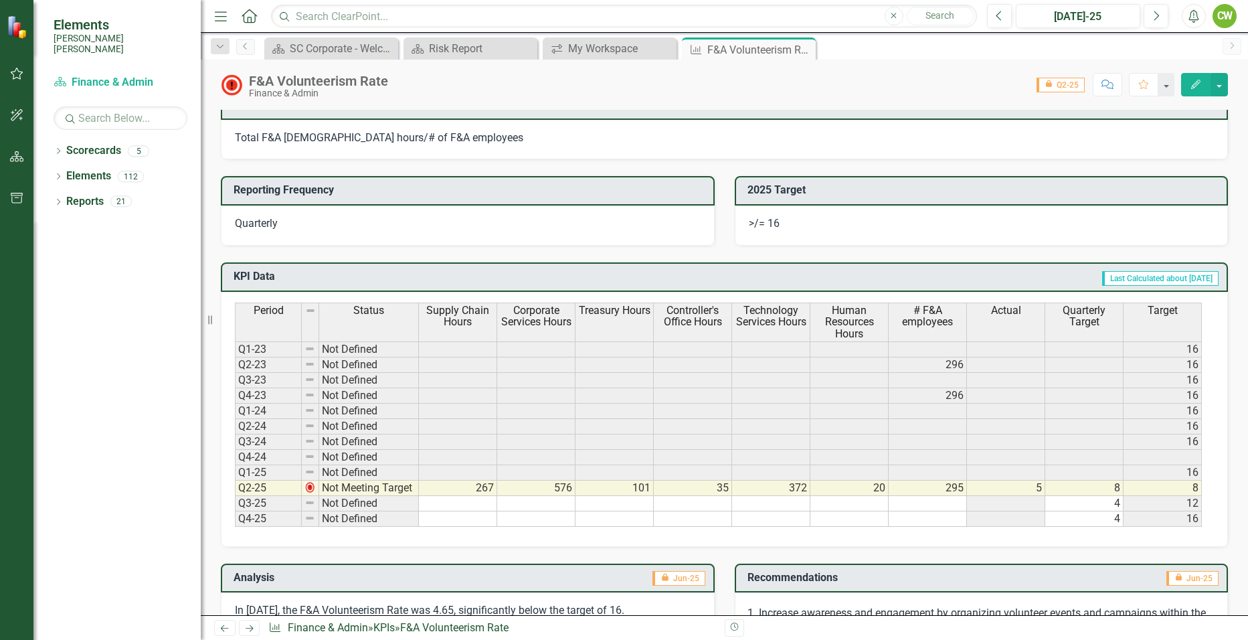
scroll to position [469, 0]
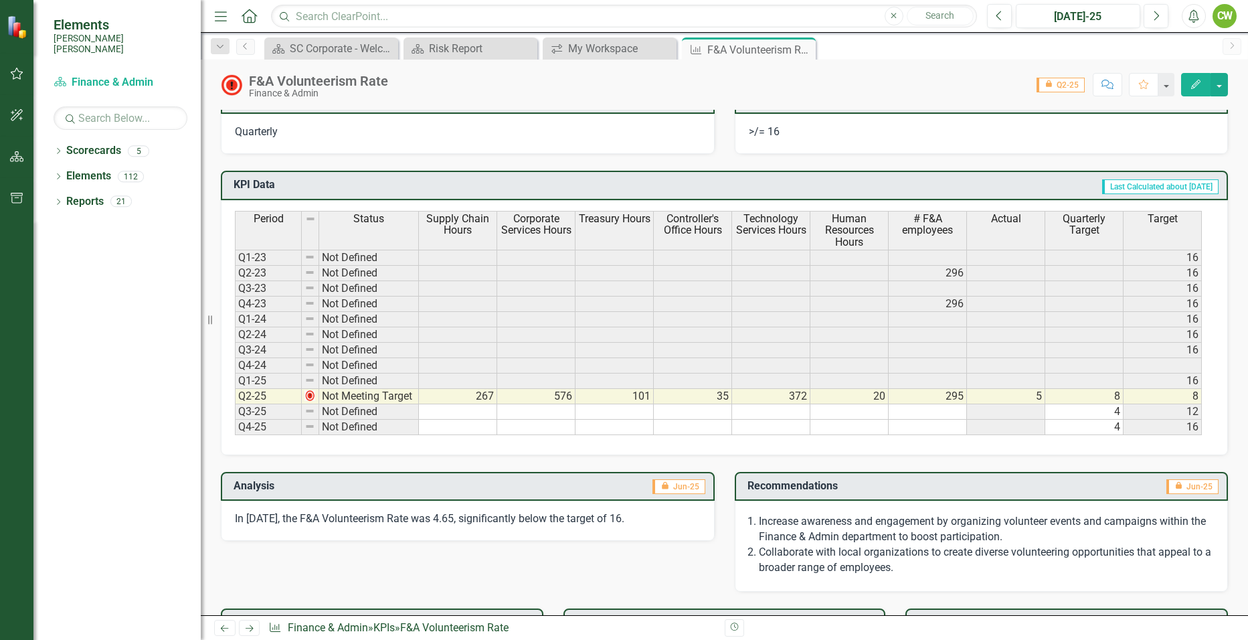
click at [436, 416] on td at bounding box center [458, 411] width 78 height 15
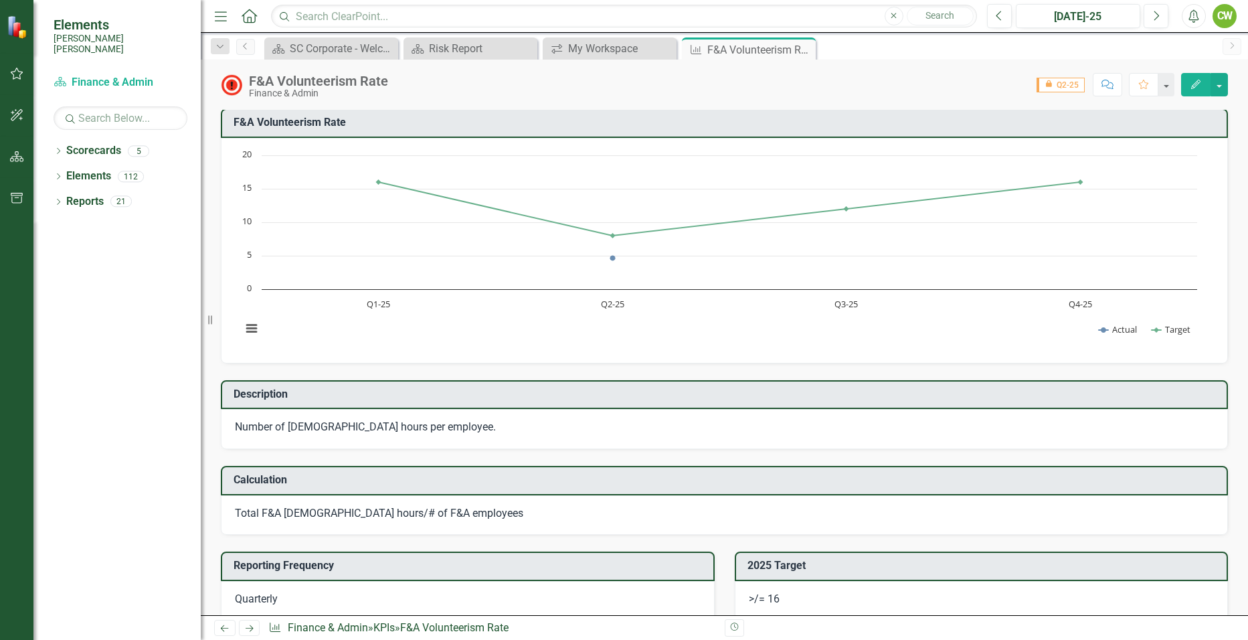
scroll to position [0, 0]
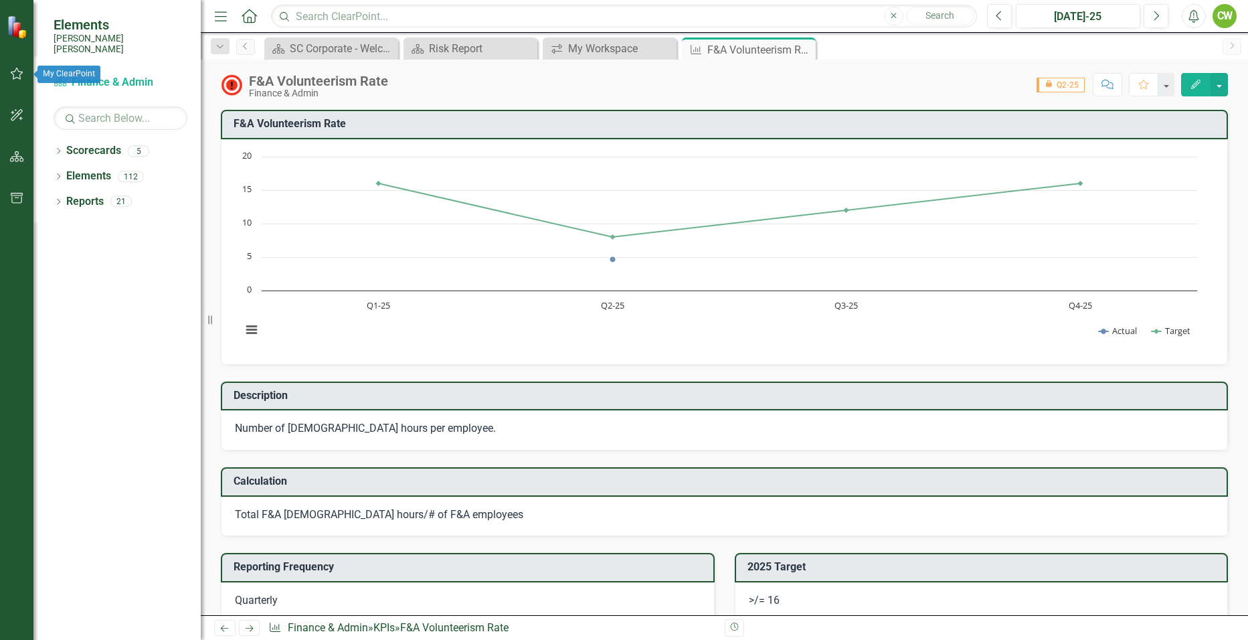
click at [19, 68] on button "button" at bounding box center [17, 74] width 30 height 28
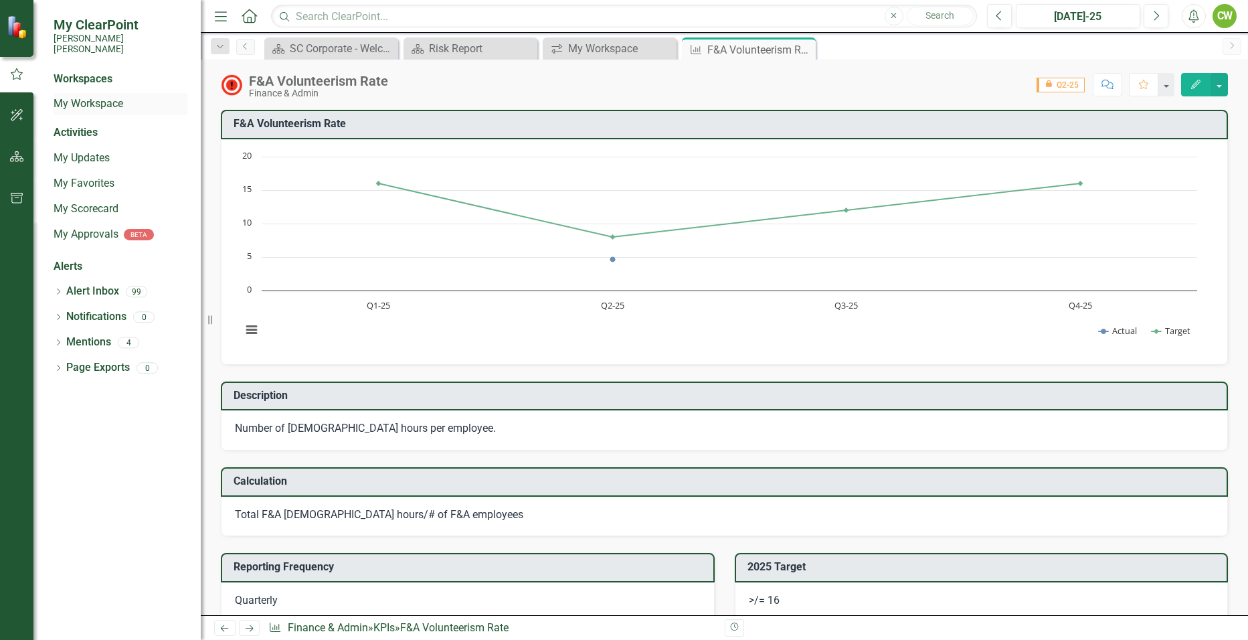
click at [90, 96] on link "My Workspace" at bounding box center [121, 103] width 134 height 15
